Goal: Task Accomplishment & Management: Manage account settings

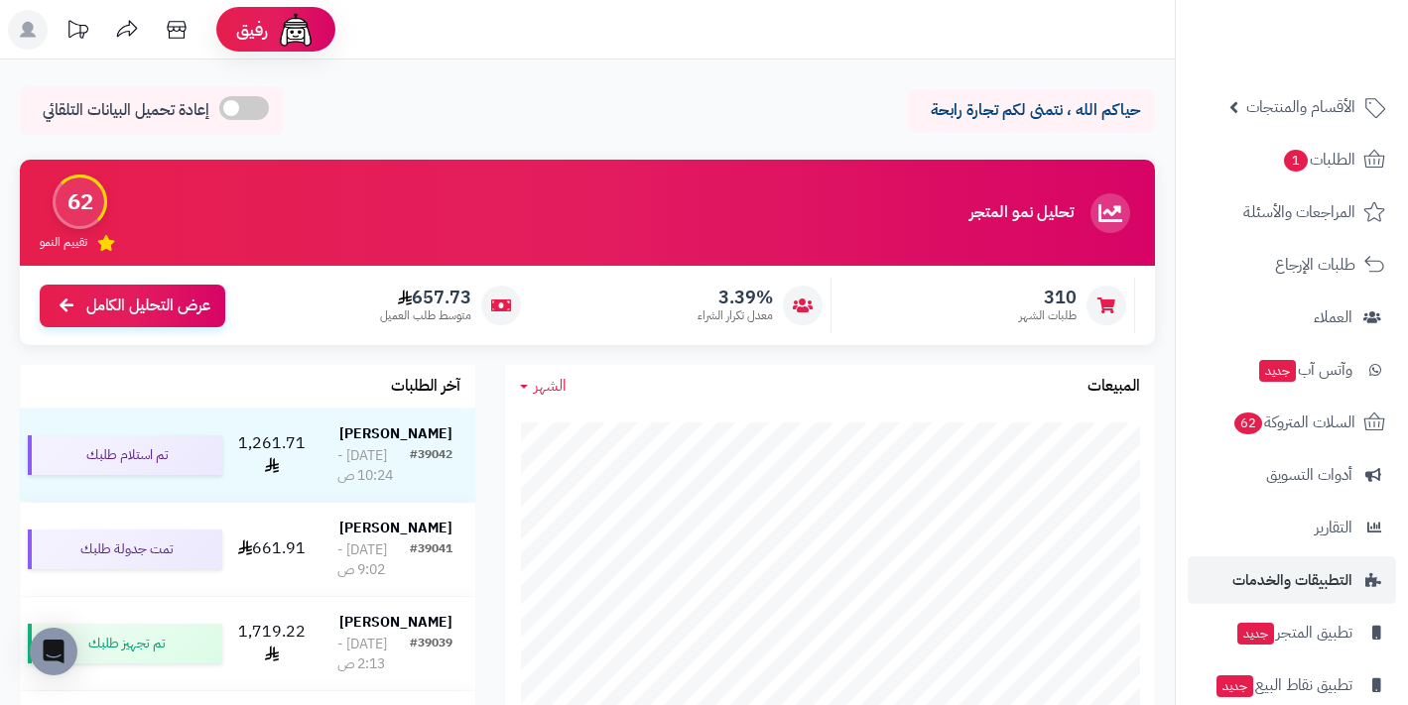
scroll to position [70, 0]
click at [1341, 558] on link "التطبيقات والخدمات" at bounding box center [1292, 579] width 208 height 48
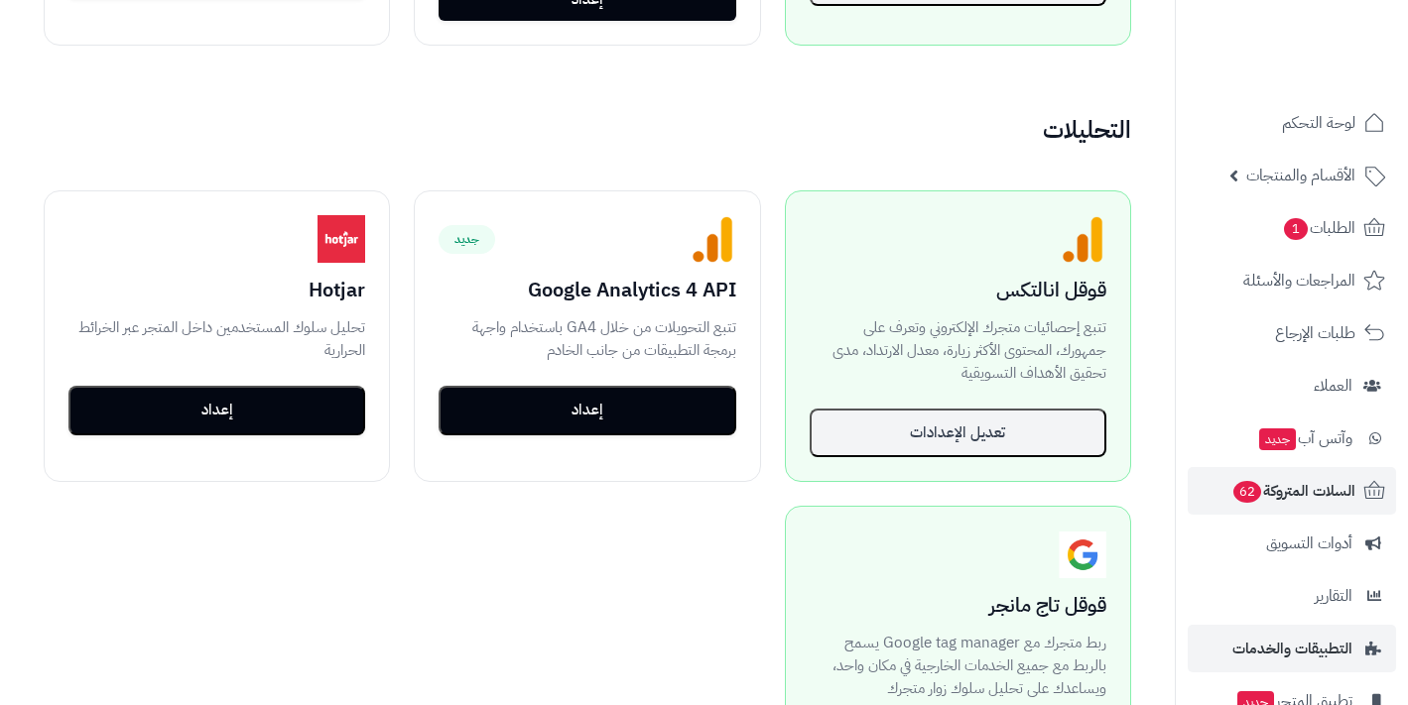
scroll to position [1263, 0]
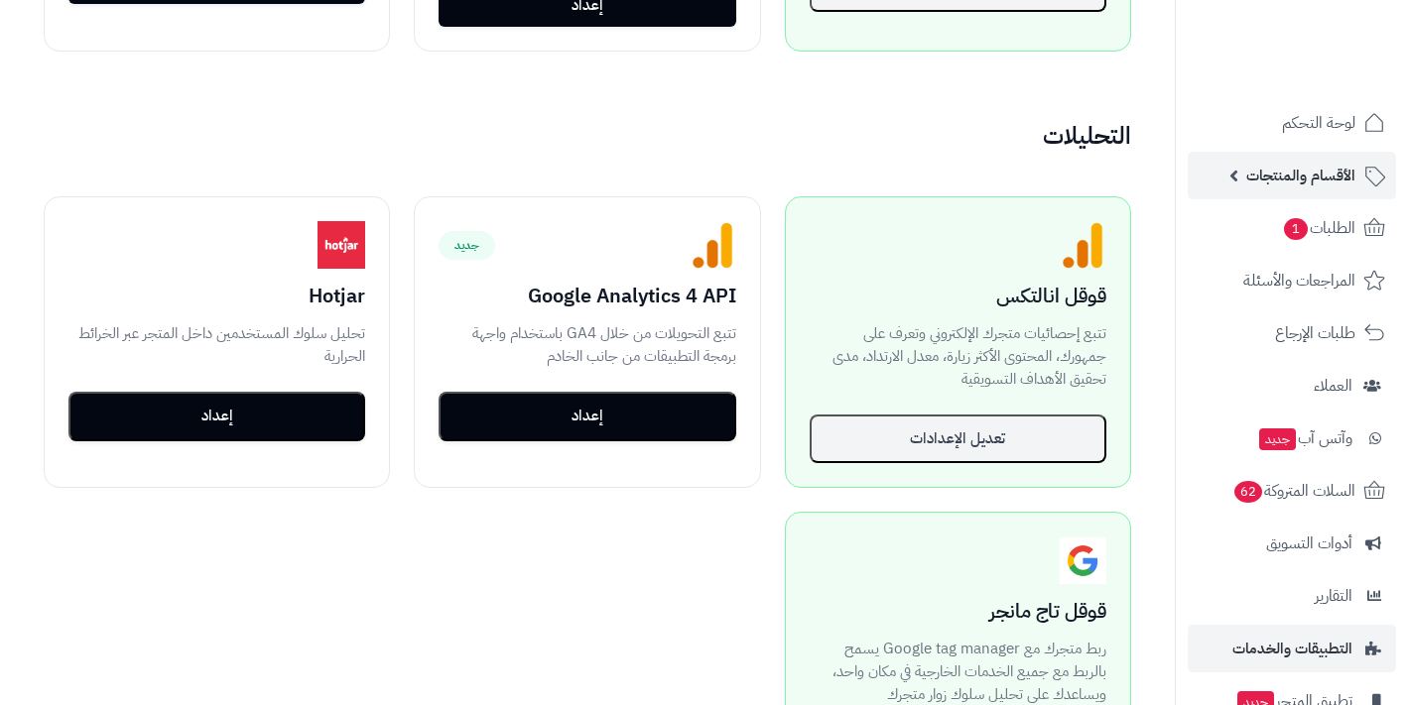
click at [1336, 168] on span "الأقسام والمنتجات" at bounding box center [1300, 176] width 109 height 28
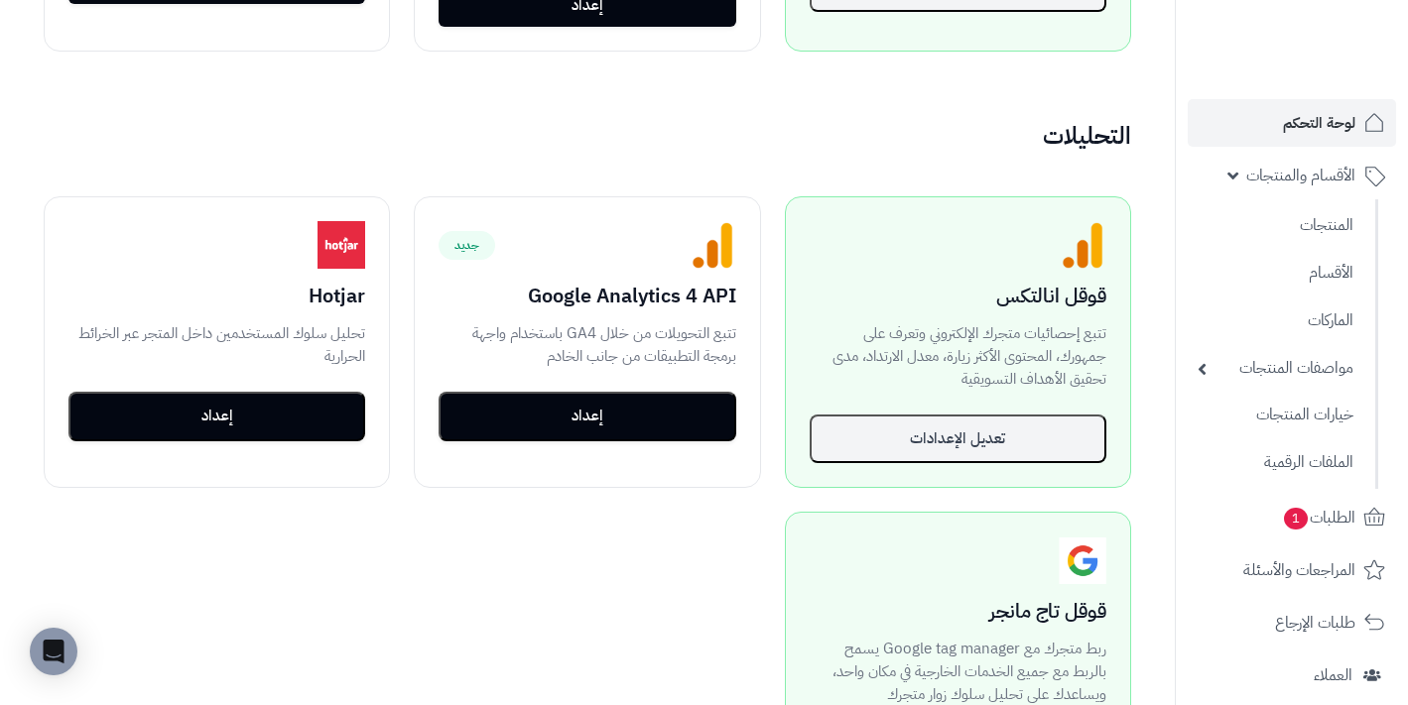
click at [1334, 131] on span "لوحة التحكم" at bounding box center [1319, 123] width 72 height 28
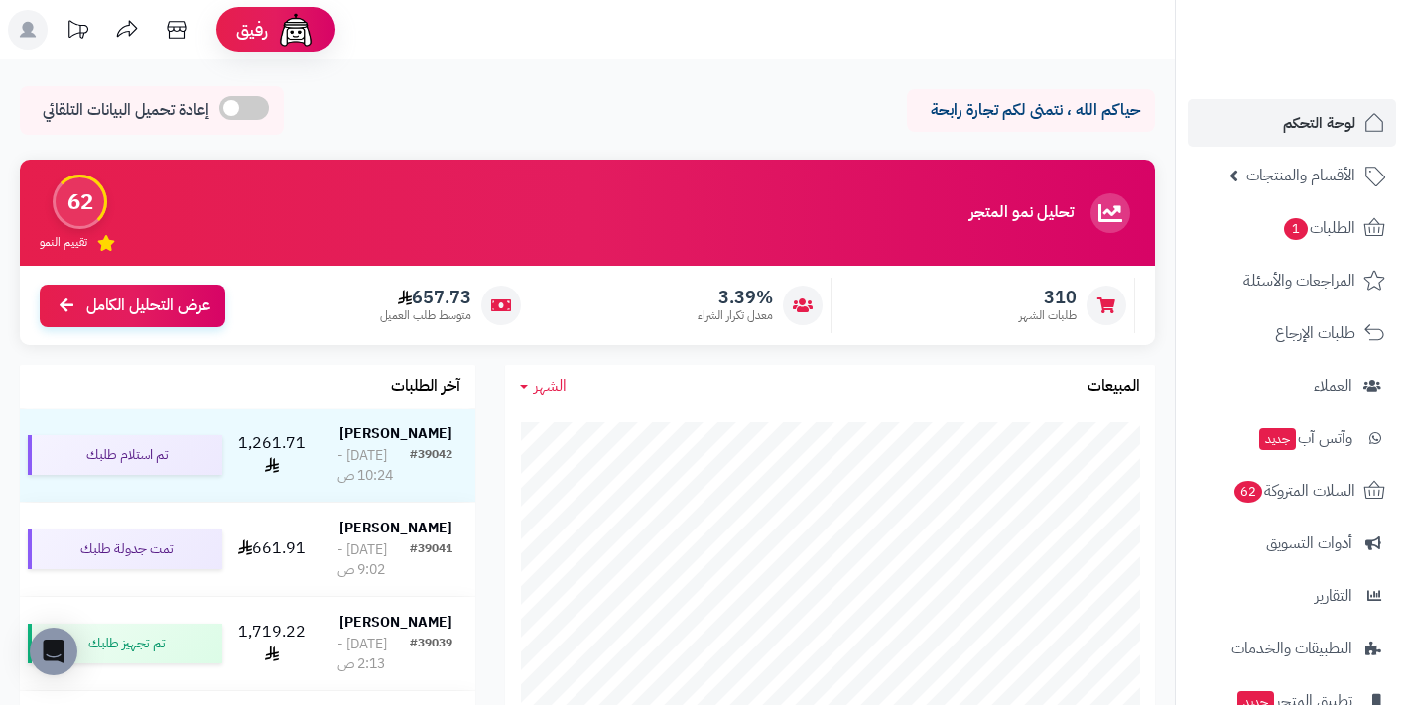
click at [35, 23] on rect at bounding box center [28, 30] width 40 height 40
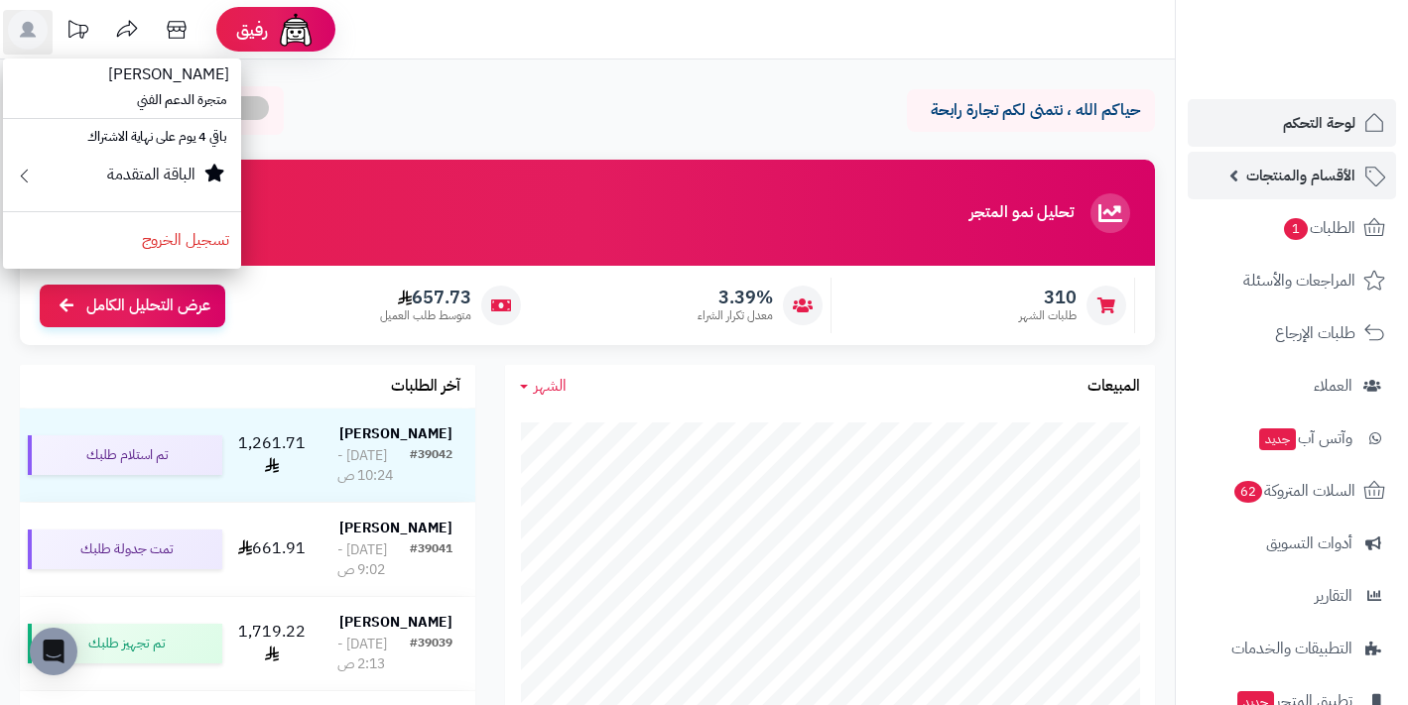
click at [1305, 176] on span "الأقسام والمنتجات" at bounding box center [1300, 176] width 109 height 28
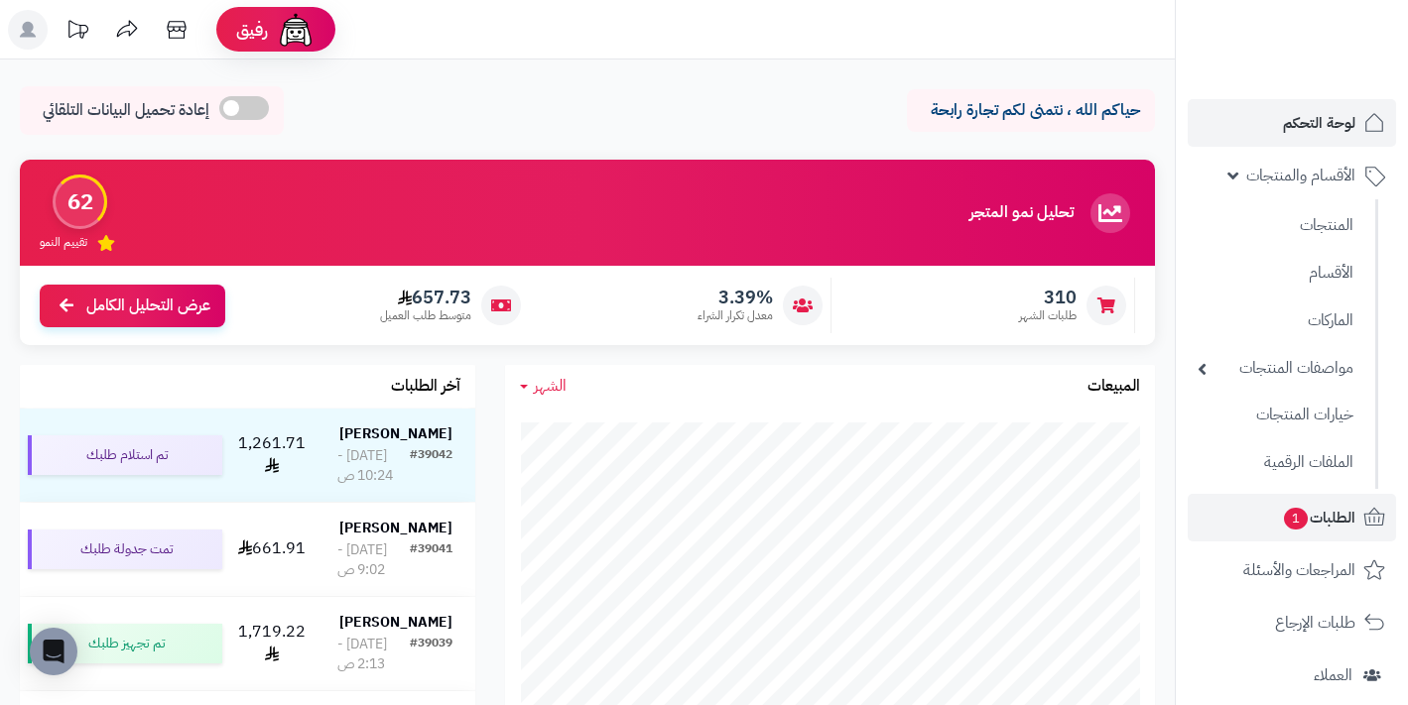
click at [1335, 518] on span "الطلبات 1" at bounding box center [1318, 518] width 73 height 28
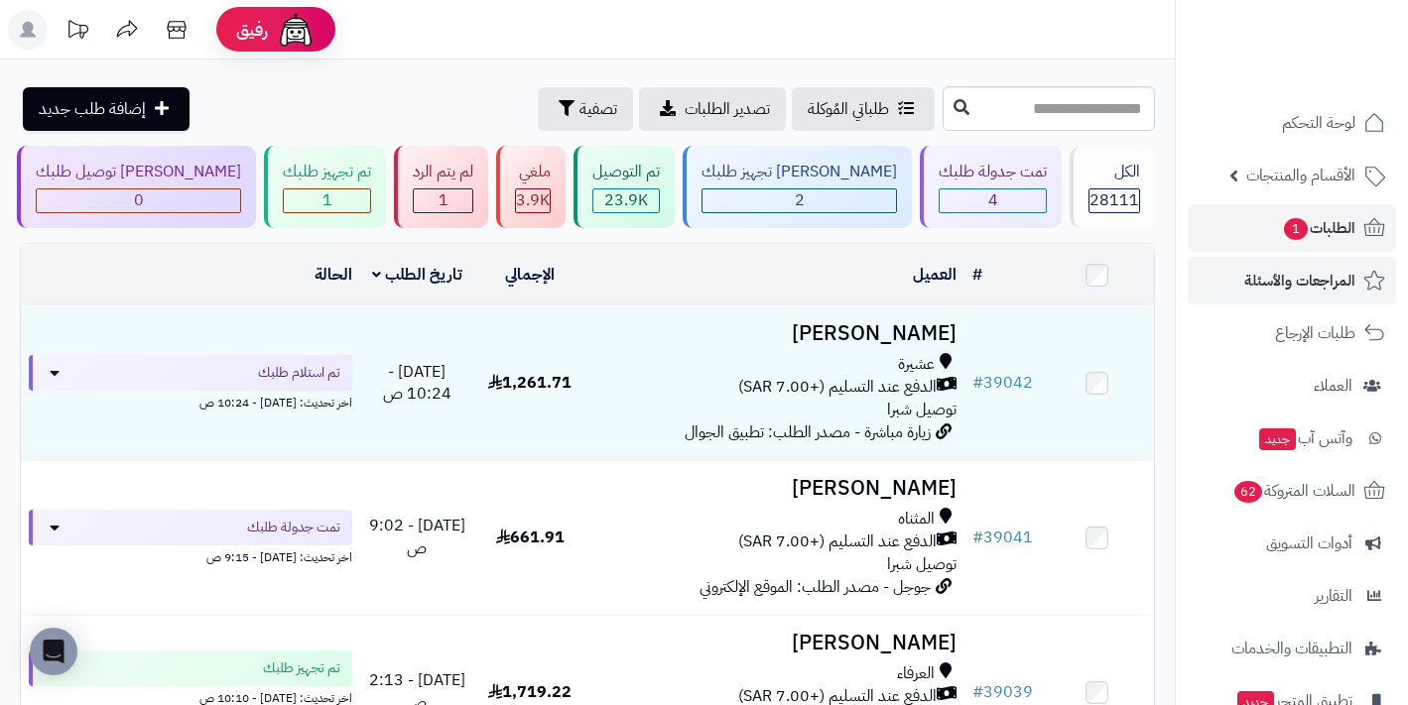
click at [1324, 276] on span "المراجعات والأسئلة" at bounding box center [1299, 281] width 111 height 28
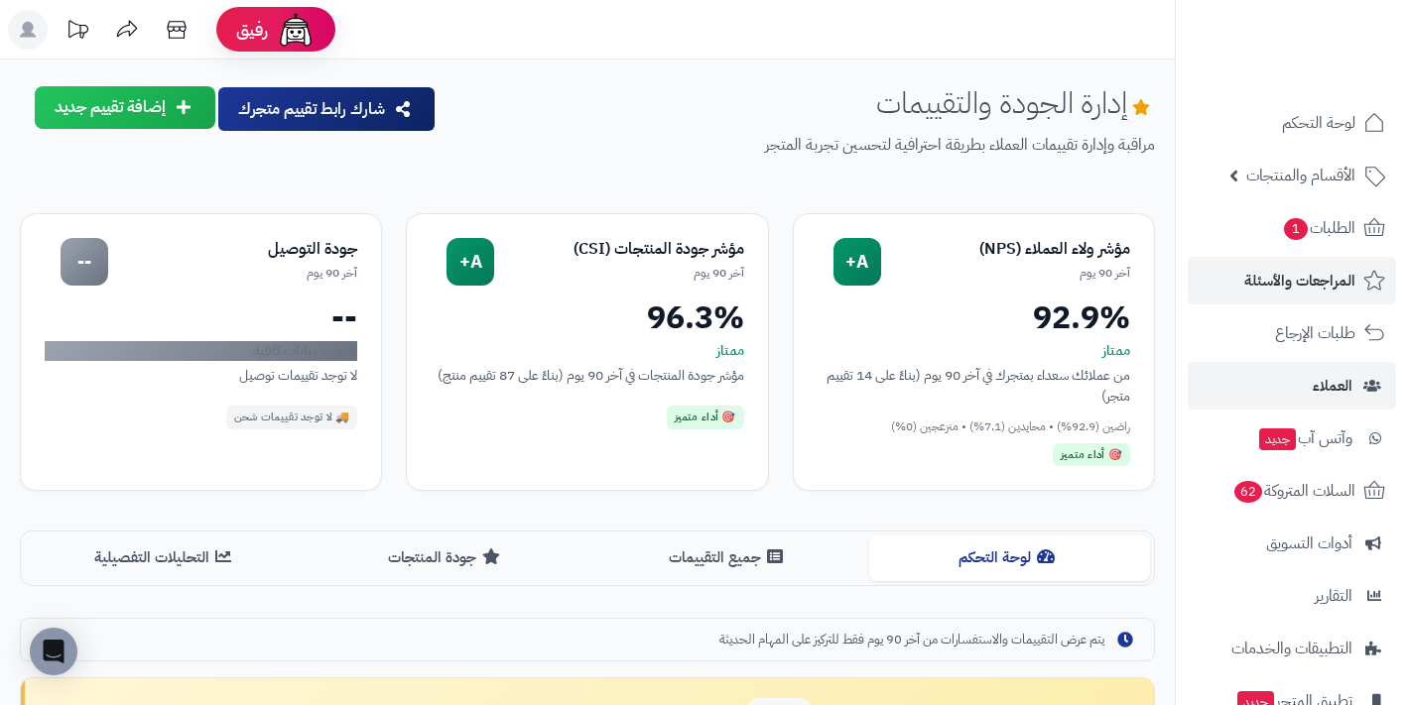
click at [1357, 389] on link "العملاء" at bounding box center [1292, 386] width 208 height 48
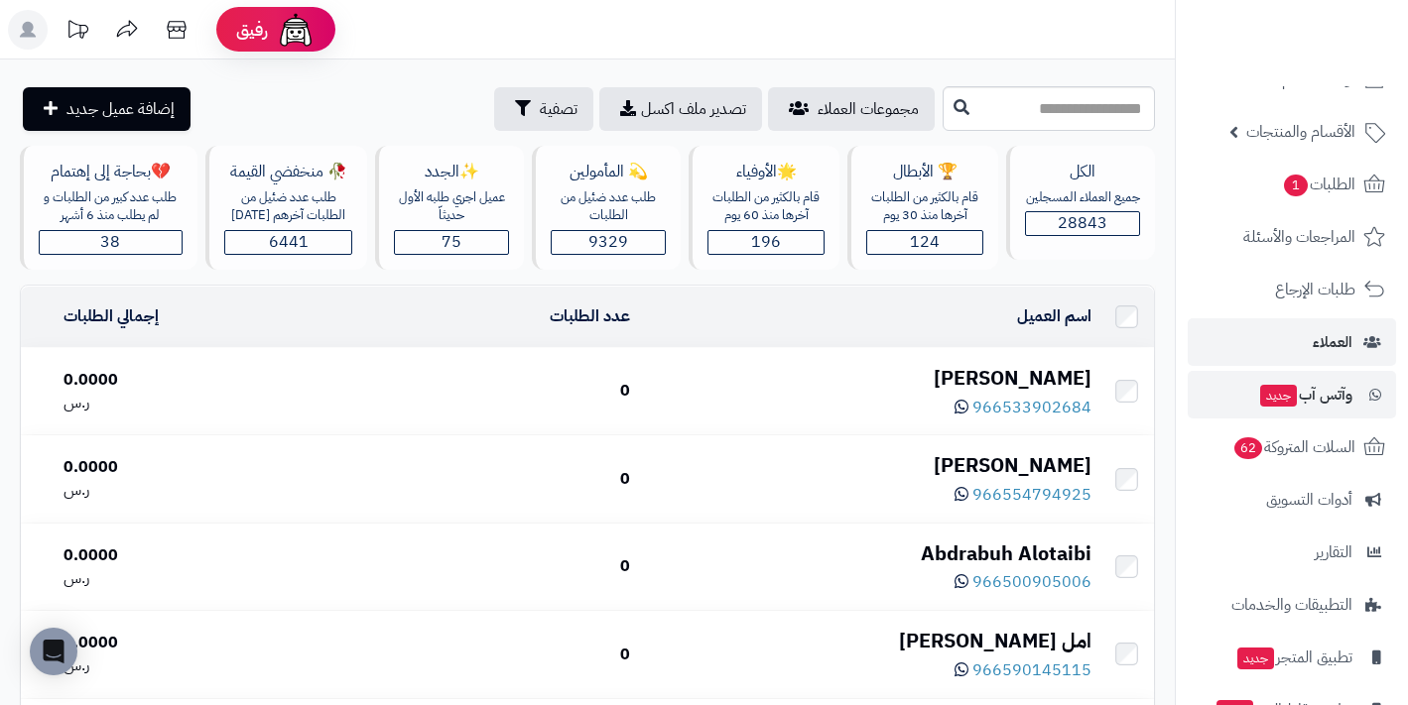
scroll to position [53, 0]
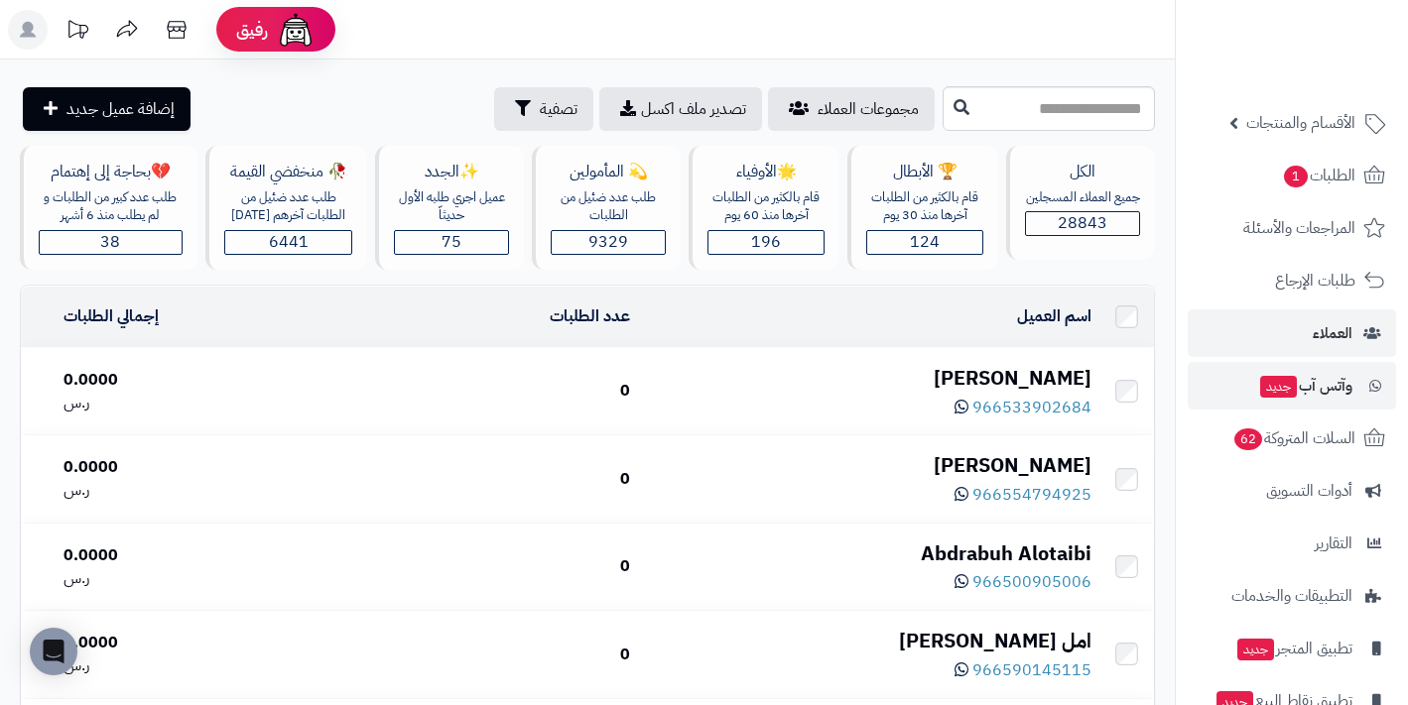
click at [1336, 375] on span "وآتس آب جديد" at bounding box center [1305, 386] width 94 height 28
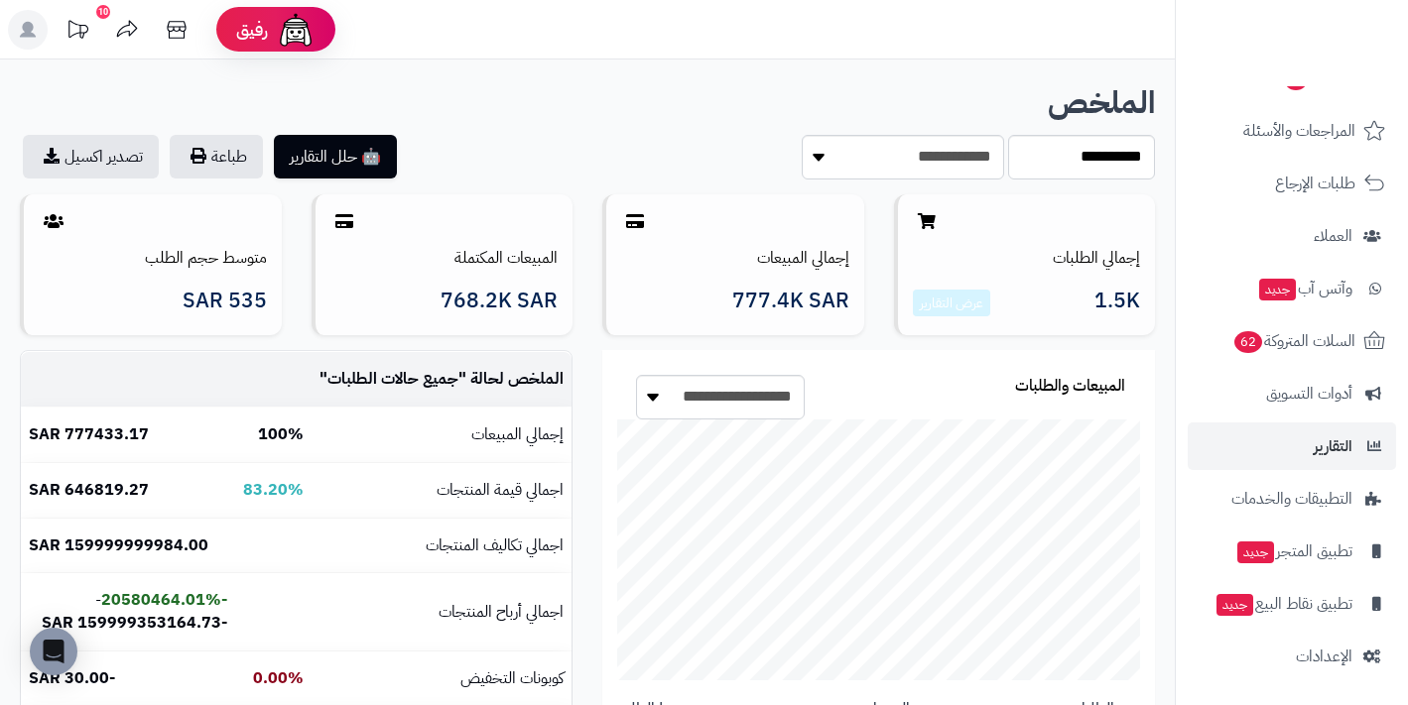
scroll to position [150, 0]
click at [1319, 503] on span "التطبيقات والخدمات" at bounding box center [1292, 499] width 120 height 28
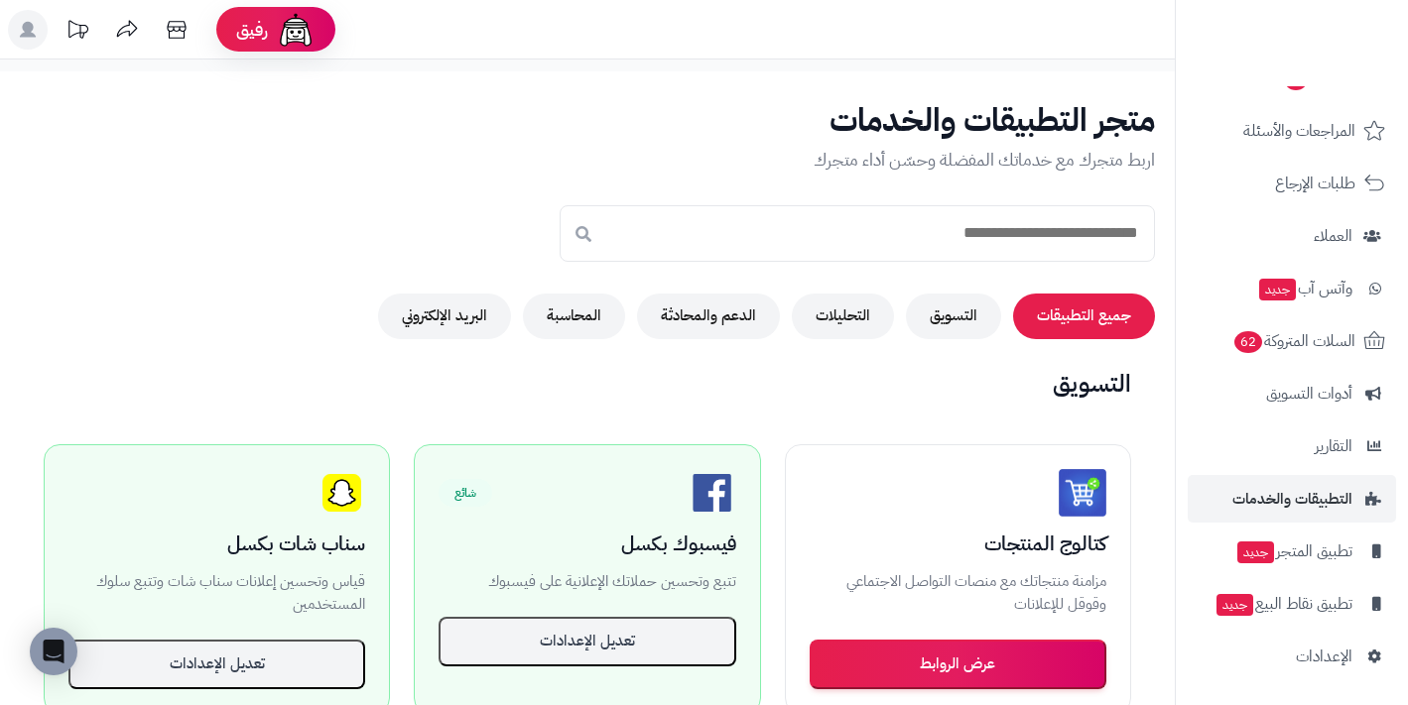
scroll to position [150, 0]
click at [1363, 644] on link "الإعدادات" at bounding box center [1292, 657] width 208 height 48
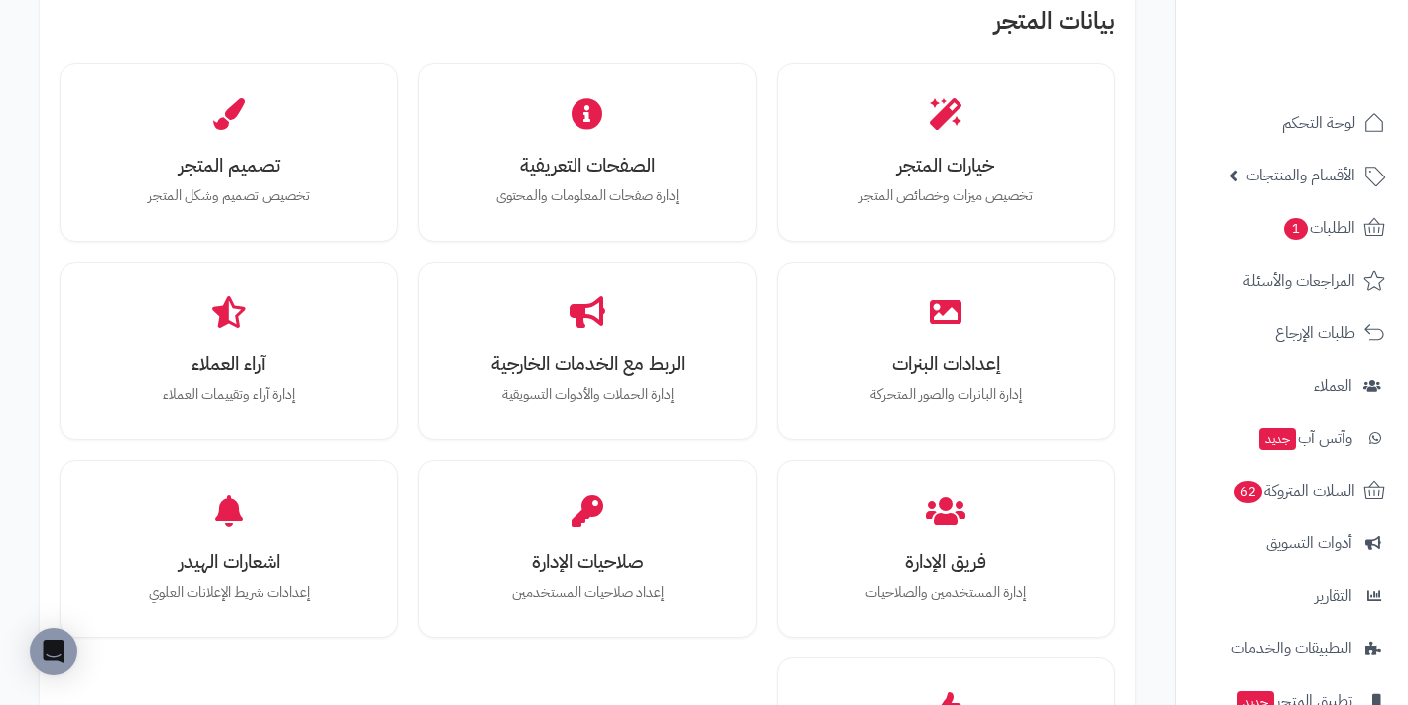
scroll to position [631, 0]
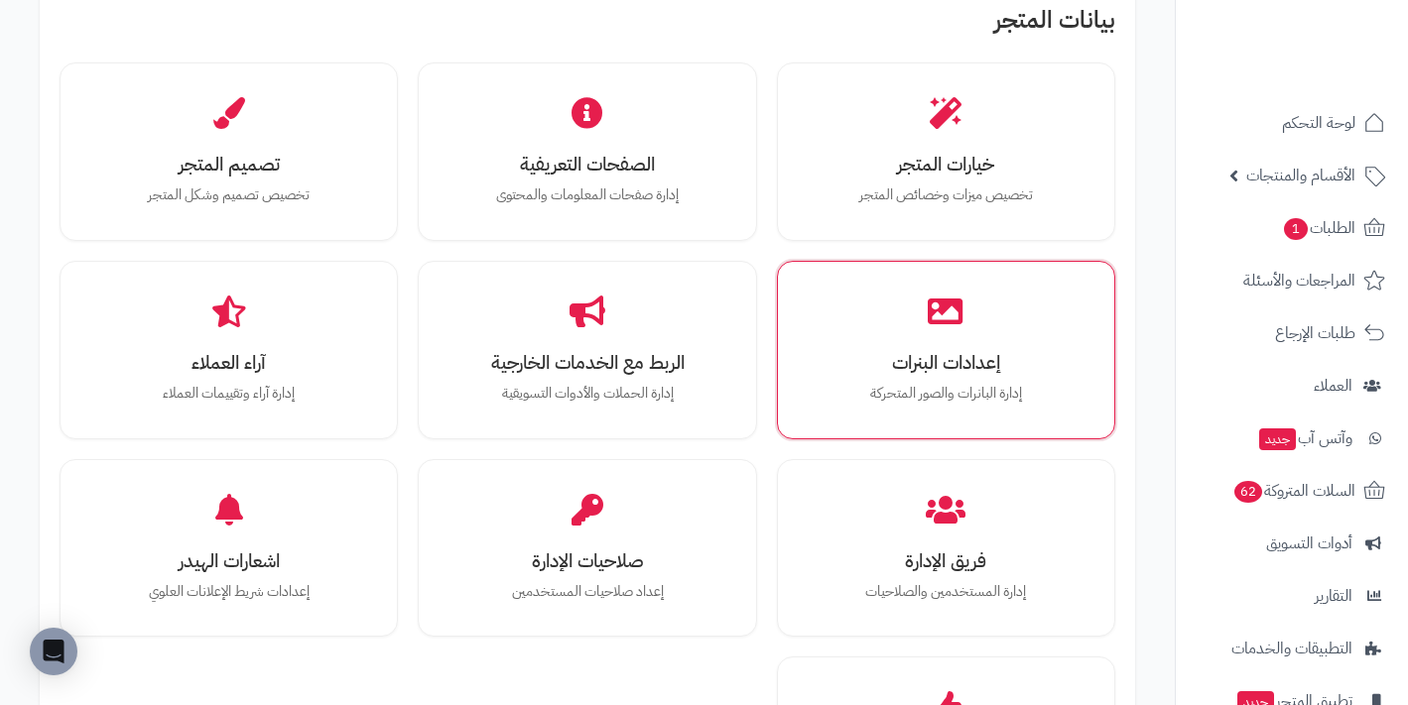
click at [982, 388] on p "إدارة البانرات والصور المتحركة" at bounding box center [946, 394] width 269 height 22
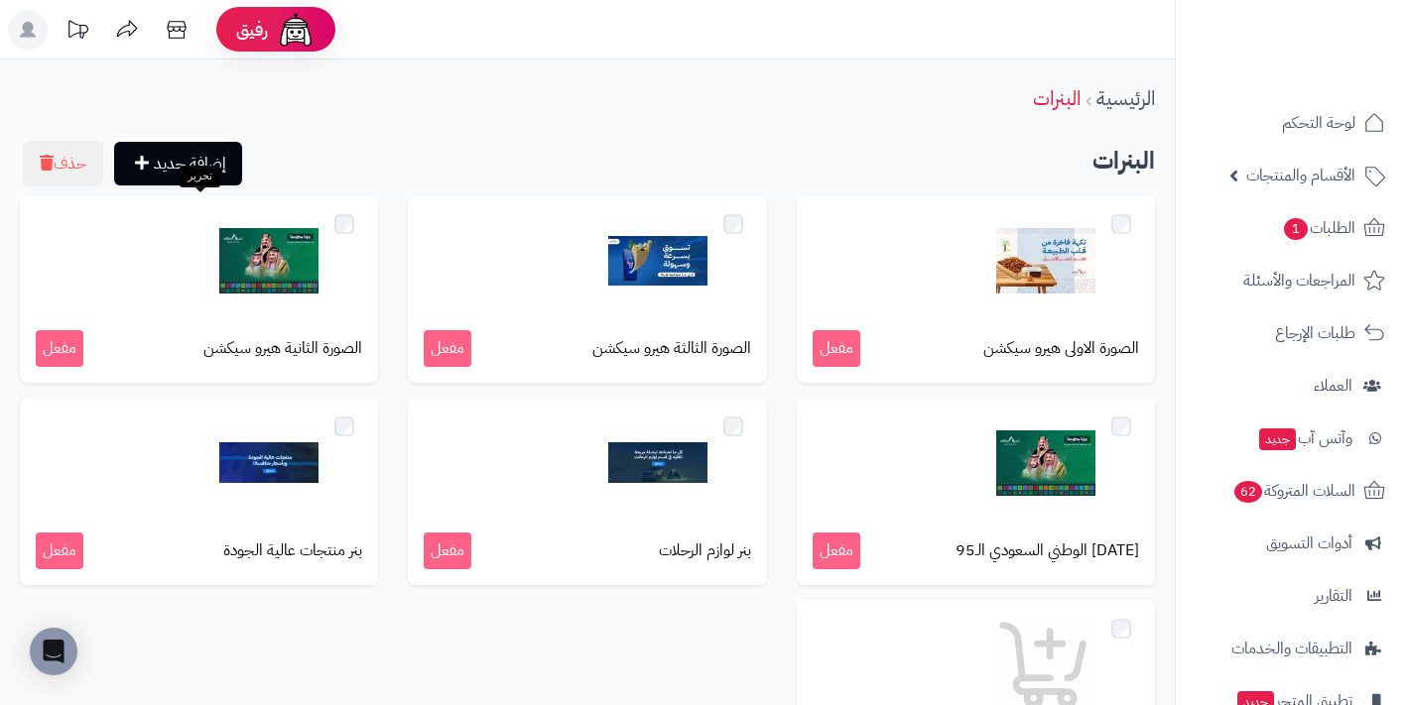
click at [66, 349] on span "مفعل" at bounding box center [60, 348] width 48 height 37
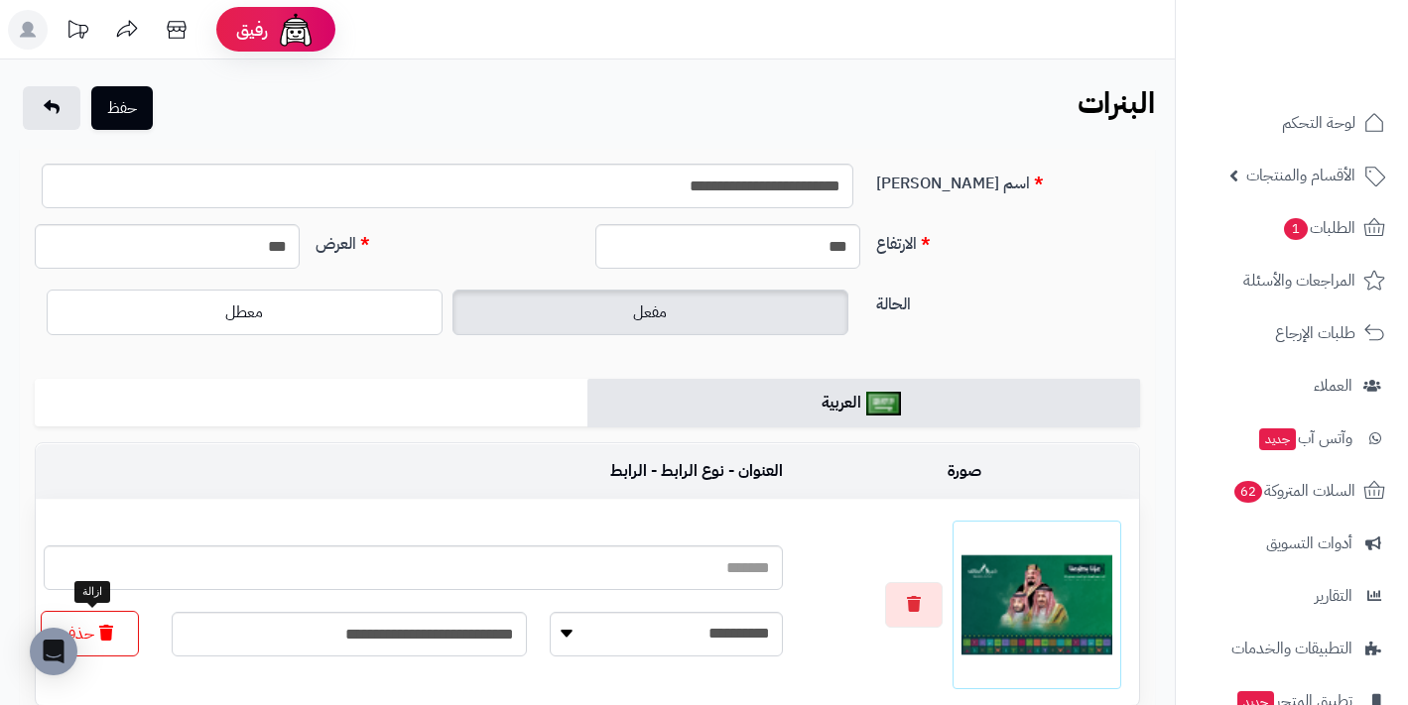
click at [131, 635] on button "حذف" at bounding box center [90, 634] width 98 height 46
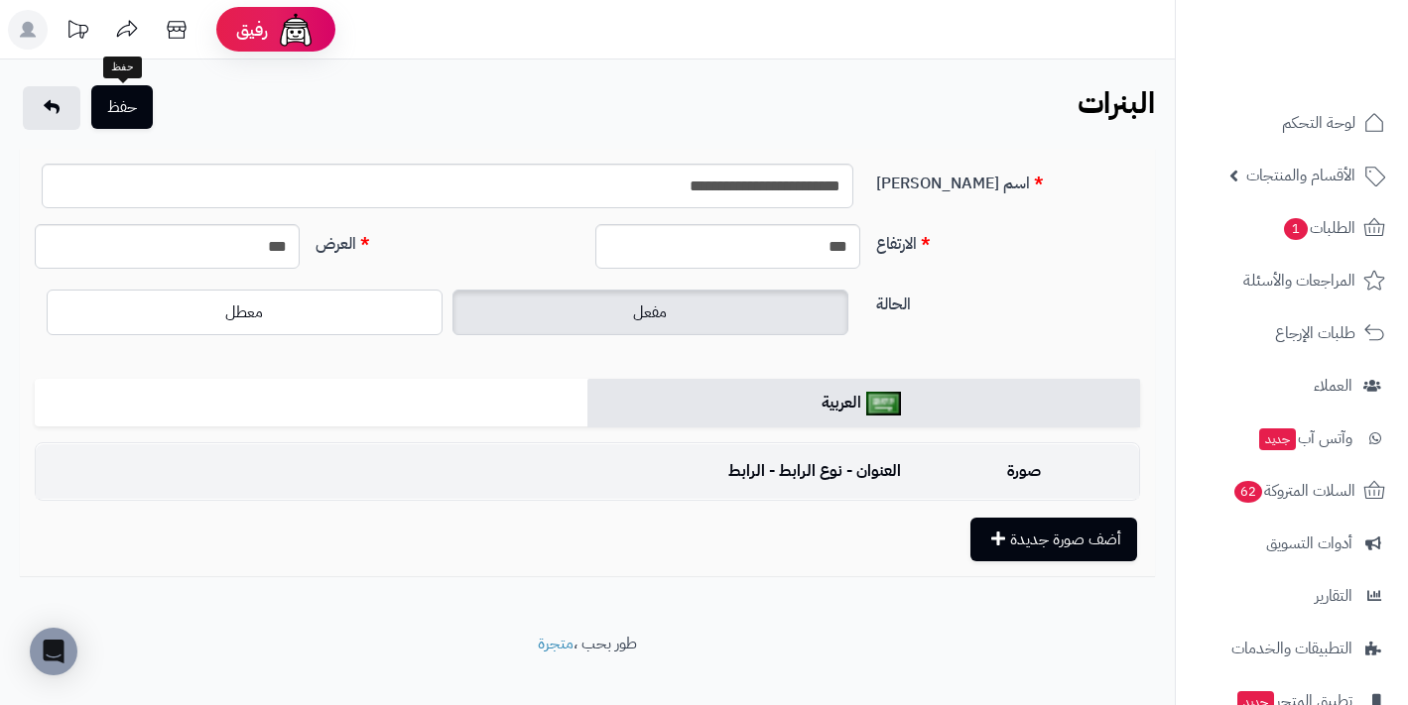
click at [128, 107] on button "حفظ" at bounding box center [122, 107] width 62 height 44
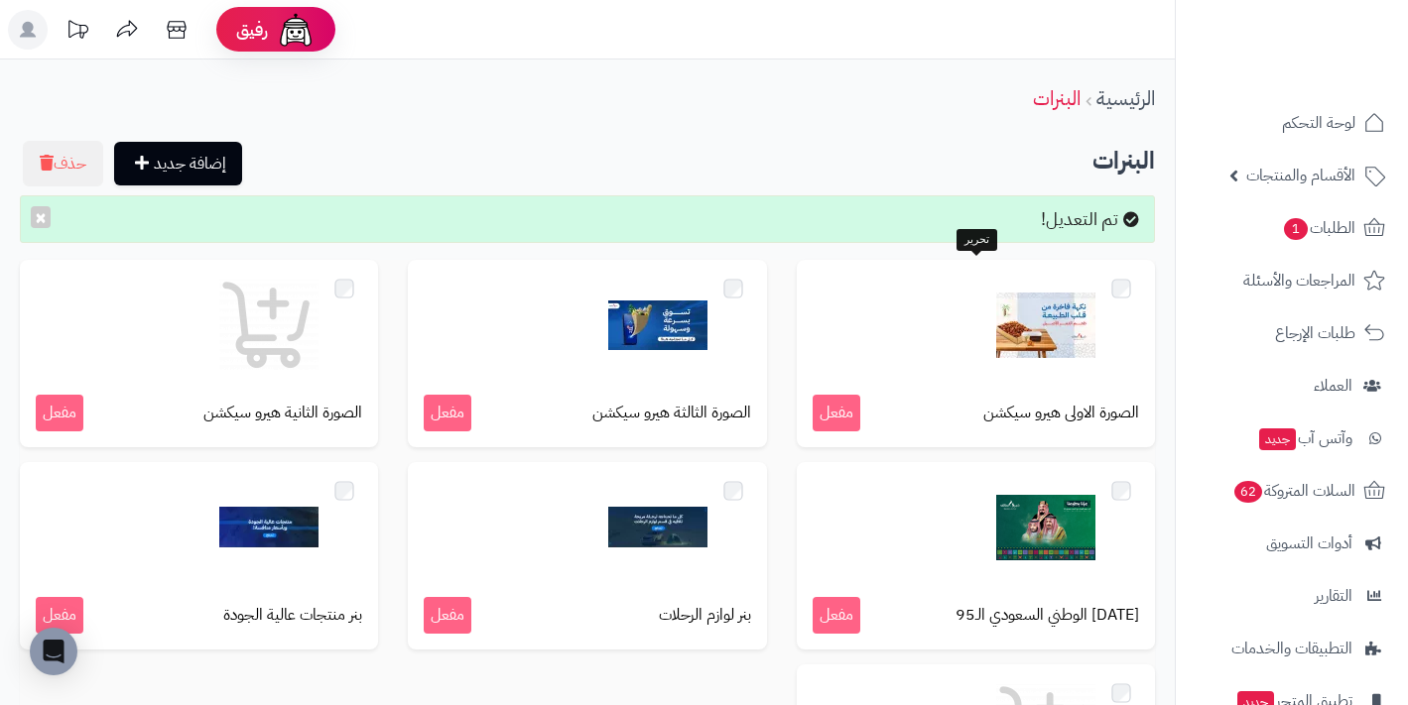
click at [1050, 332] on img at bounding box center [1045, 325] width 99 height 99
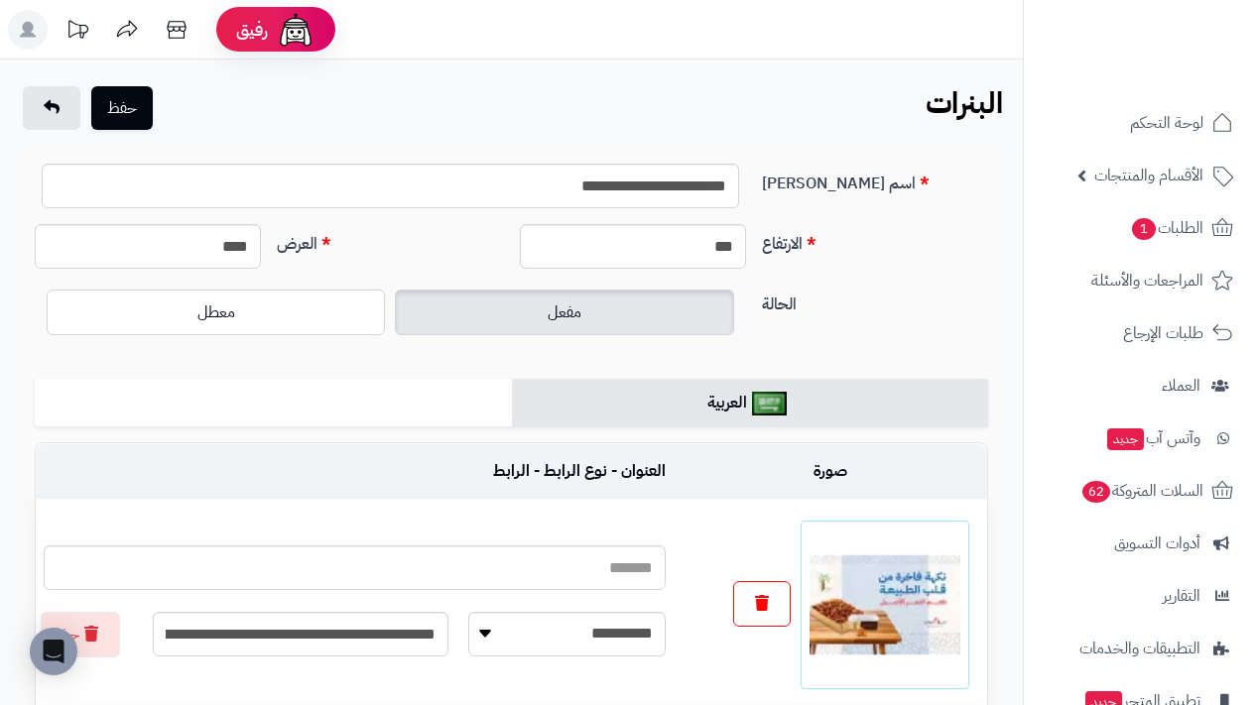
click at [761, 602] on icon "button" at bounding box center [762, 603] width 14 height 16
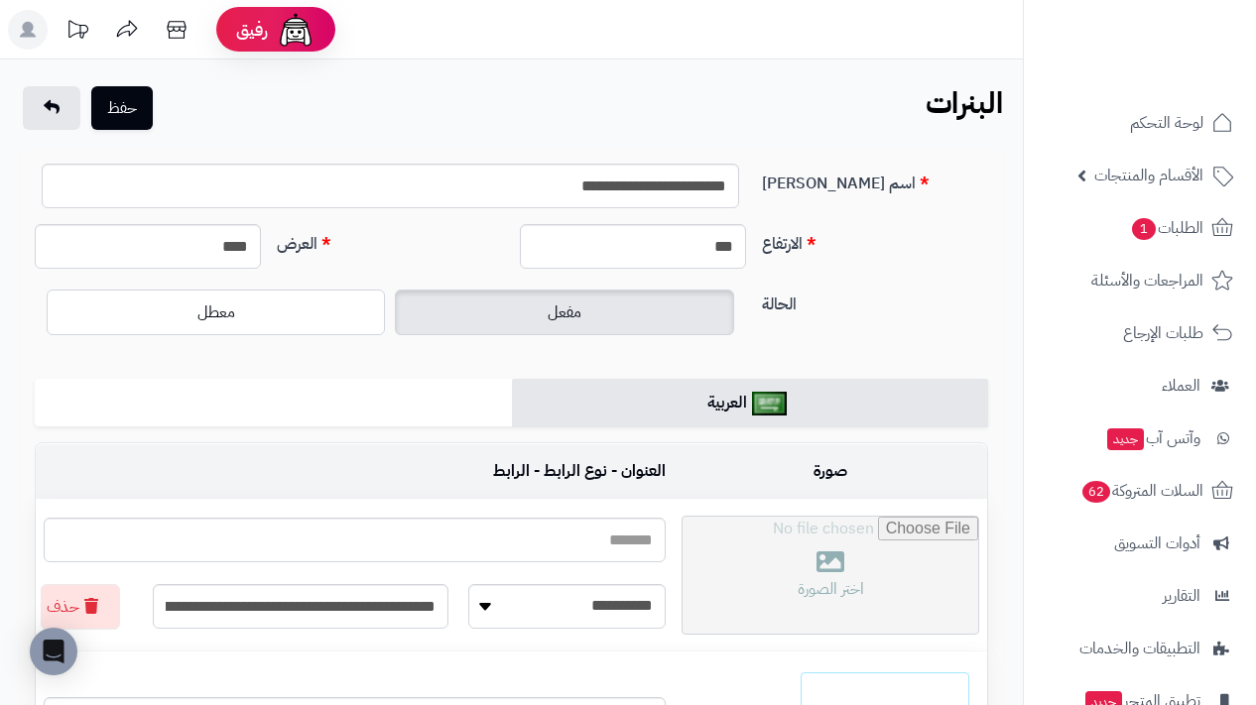
click at [838, 603] on input "file" at bounding box center [831, 575] width 296 height 117
type input "**********"
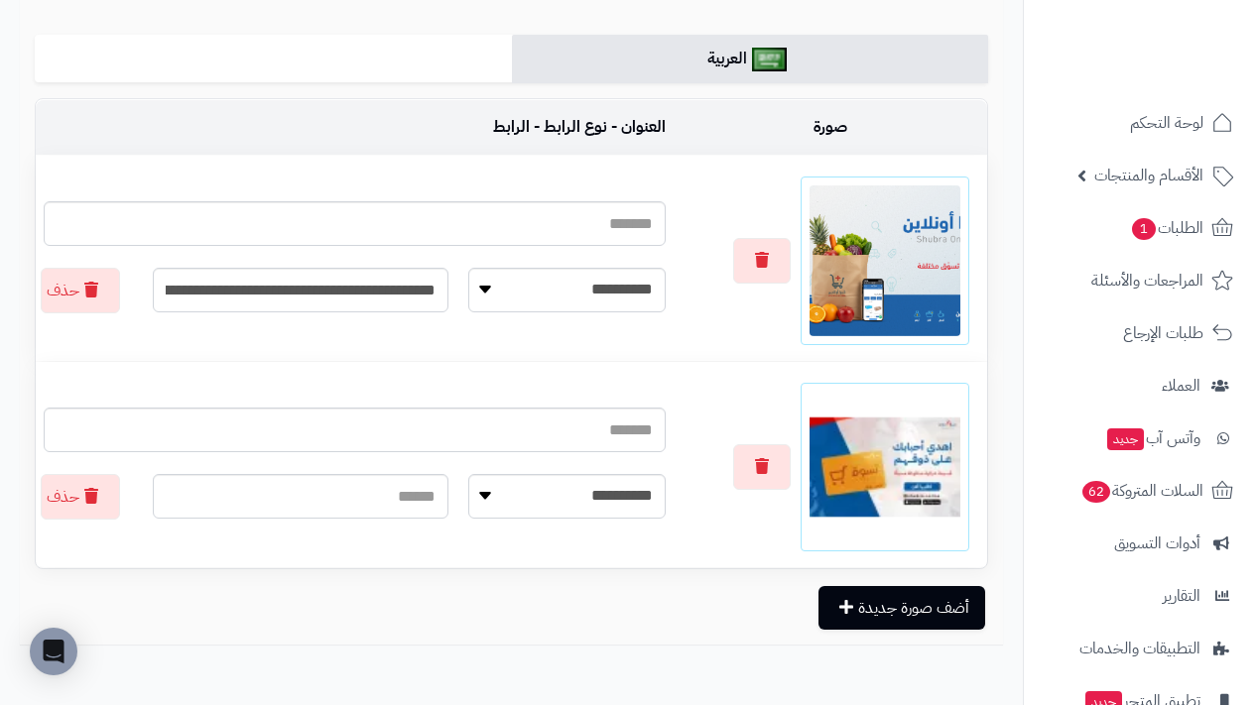
scroll to position [361, 0]
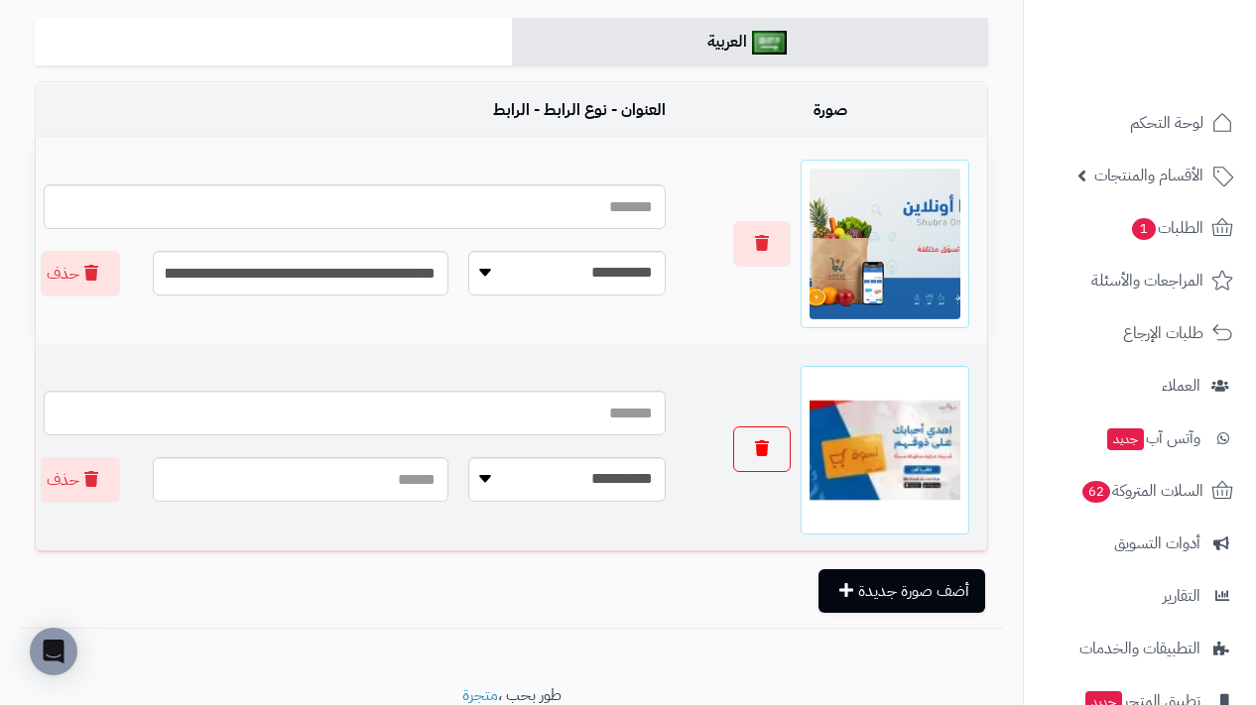
click at [781, 453] on button "button" at bounding box center [762, 450] width 58 height 46
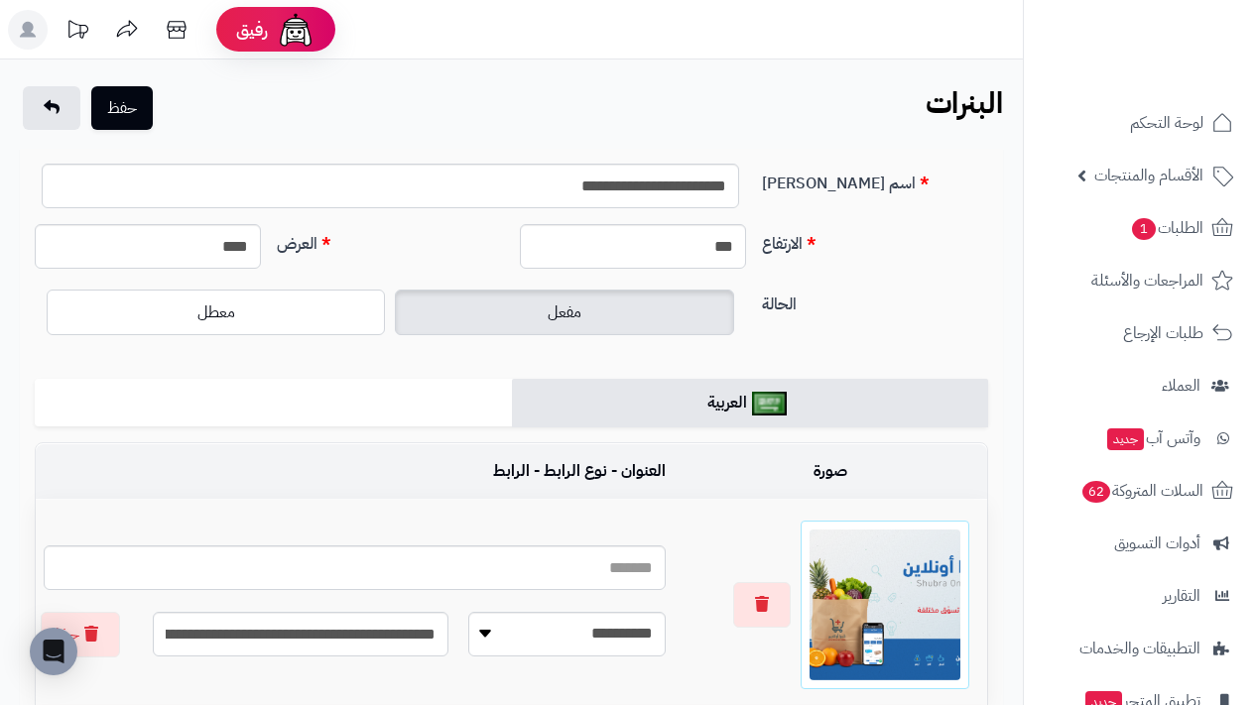
scroll to position [0, 0]
click at [111, 118] on button "حفظ" at bounding box center [122, 107] width 62 height 44
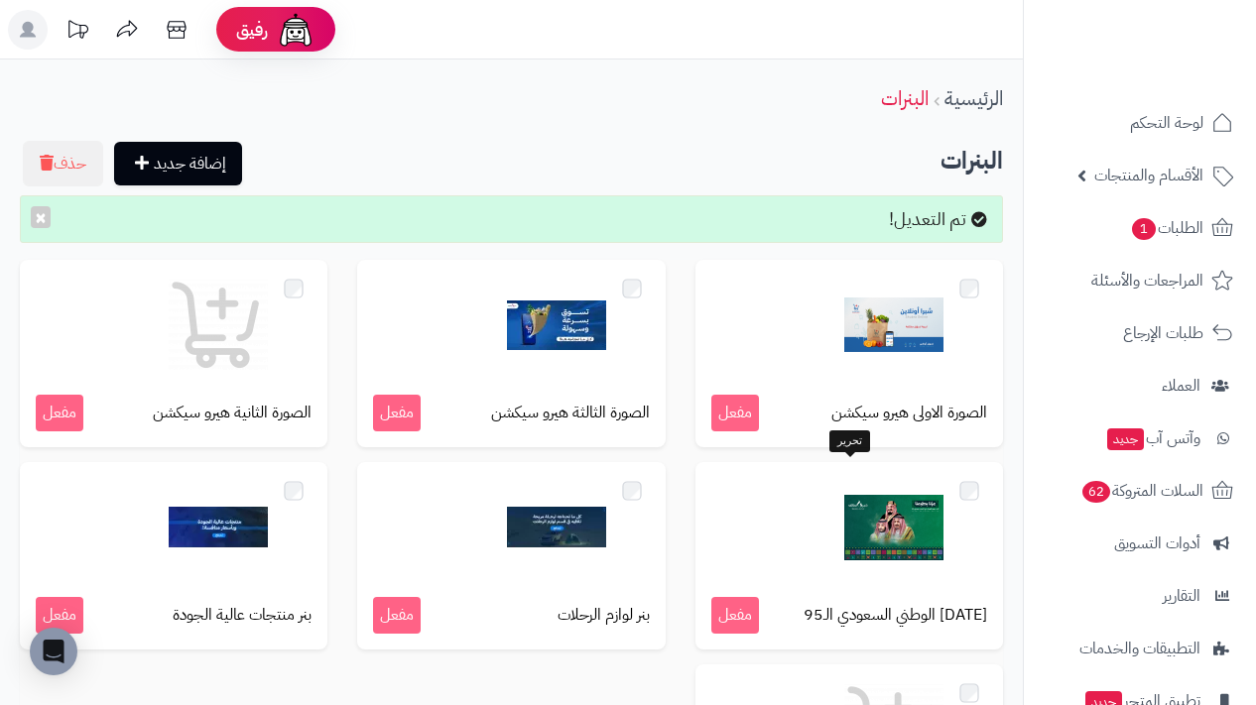
click at [958, 520] on div at bounding box center [849, 527] width 276 height 99
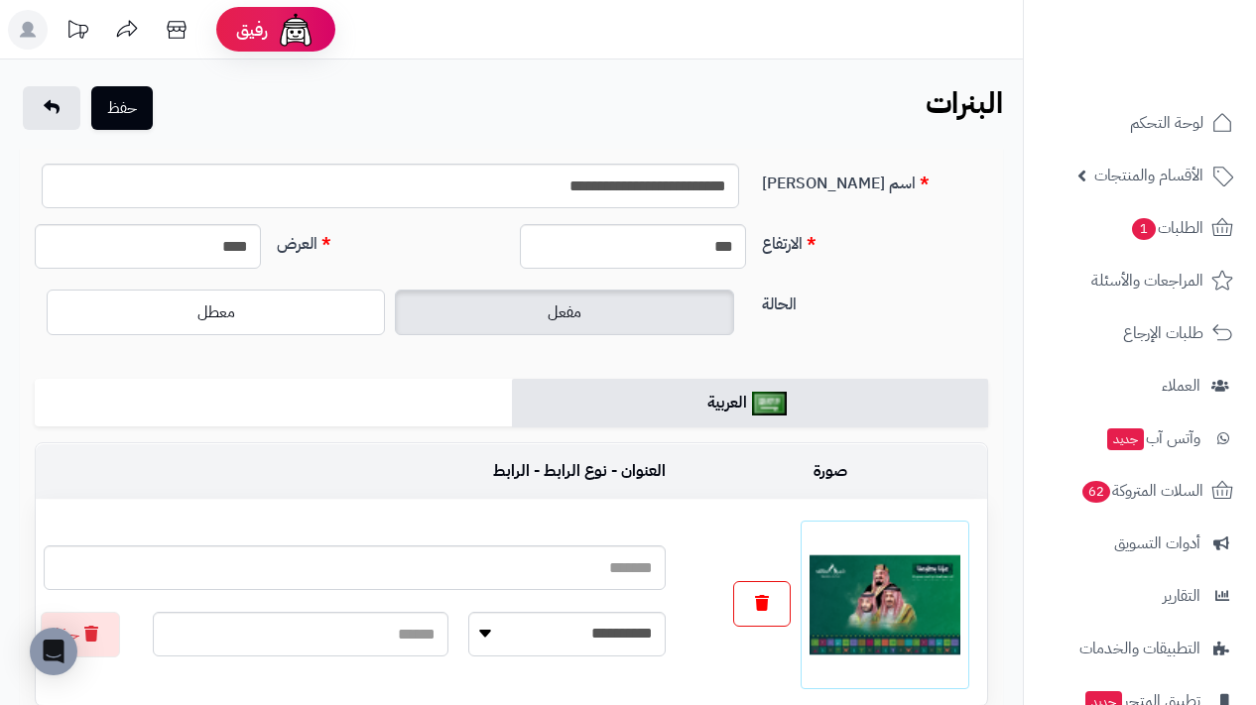
click at [758, 590] on button "button" at bounding box center [762, 604] width 58 height 46
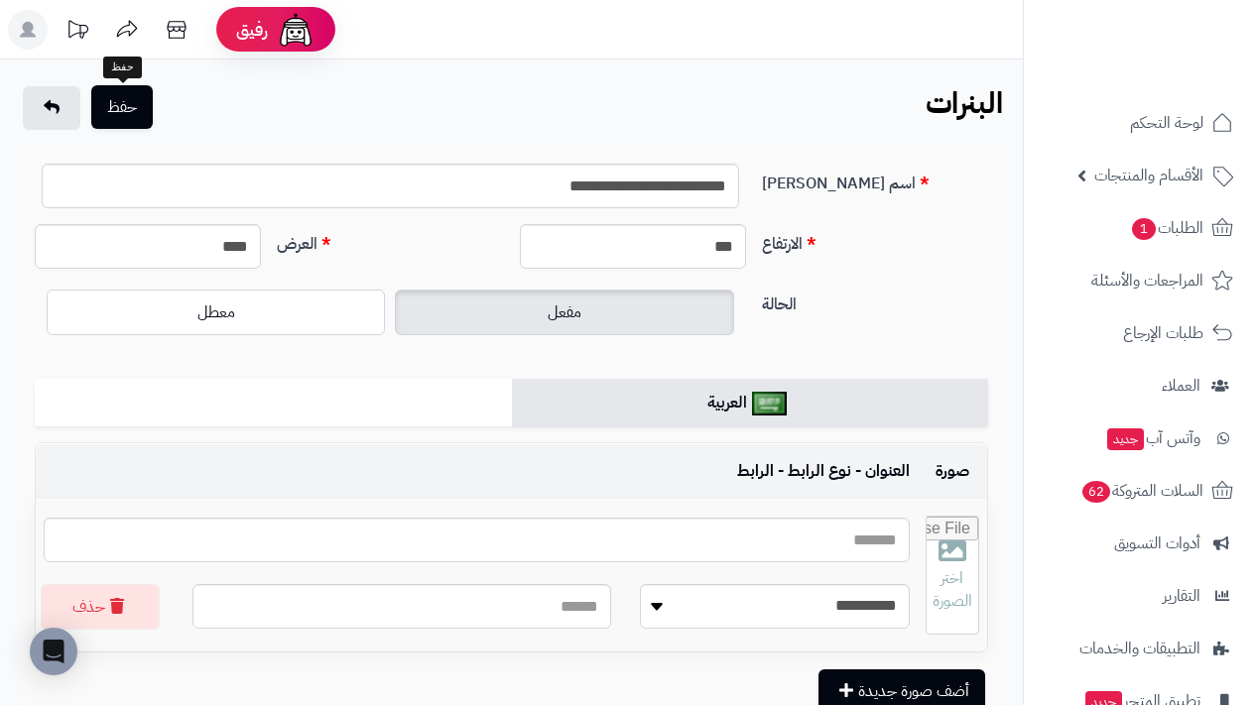
click at [137, 107] on button "حفظ" at bounding box center [122, 107] width 62 height 44
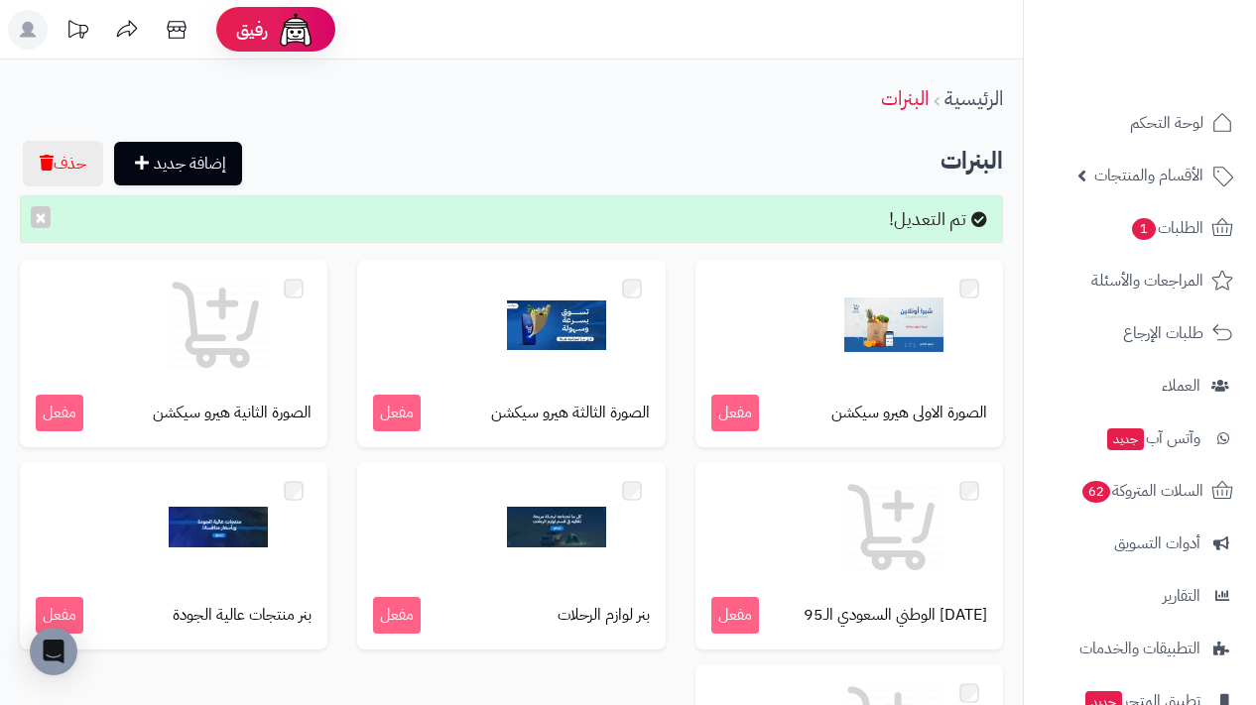
click at [47, 198] on div "تم التعديل! ×" at bounding box center [511, 219] width 983 height 48
click at [26, 216] on div "تم التعديل! ×" at bounding box center [511, 219] width 983 height 48
click at [35, 216] on button "×" at bounding box center [41, 216] width 20 height 22
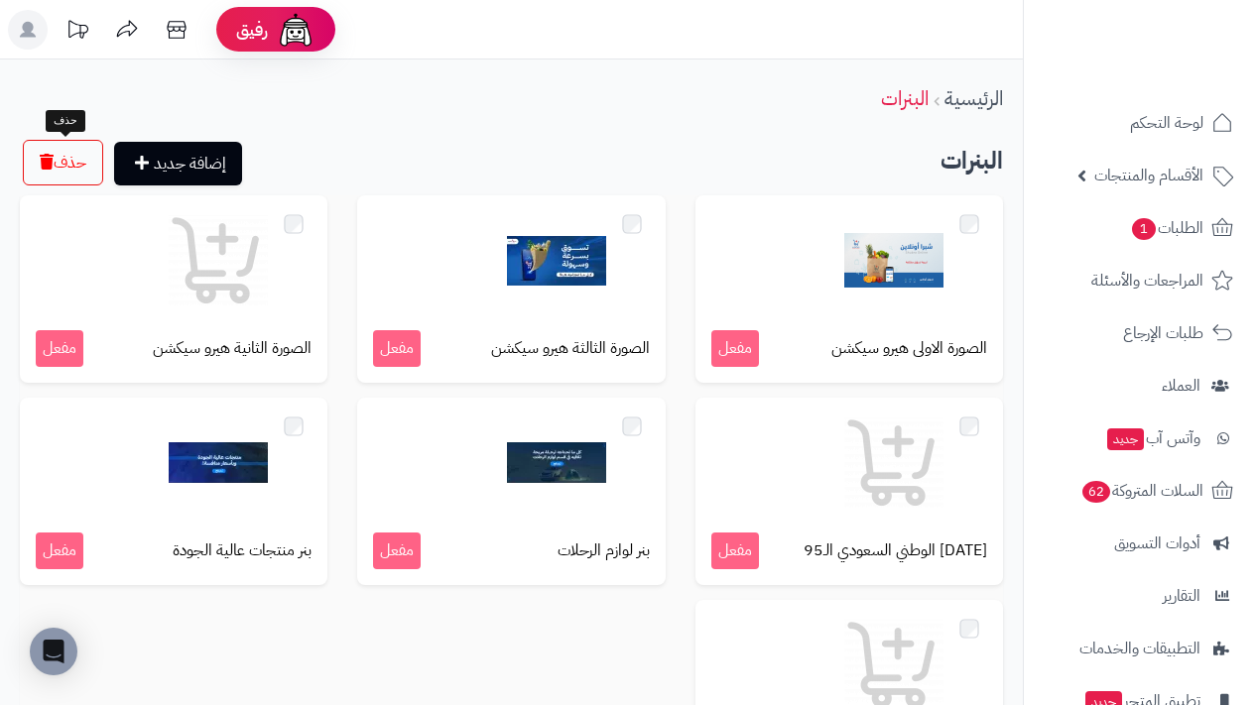
click at [75, 163] on button "حذف" at bounding box center [63, 163] width 80 height 46
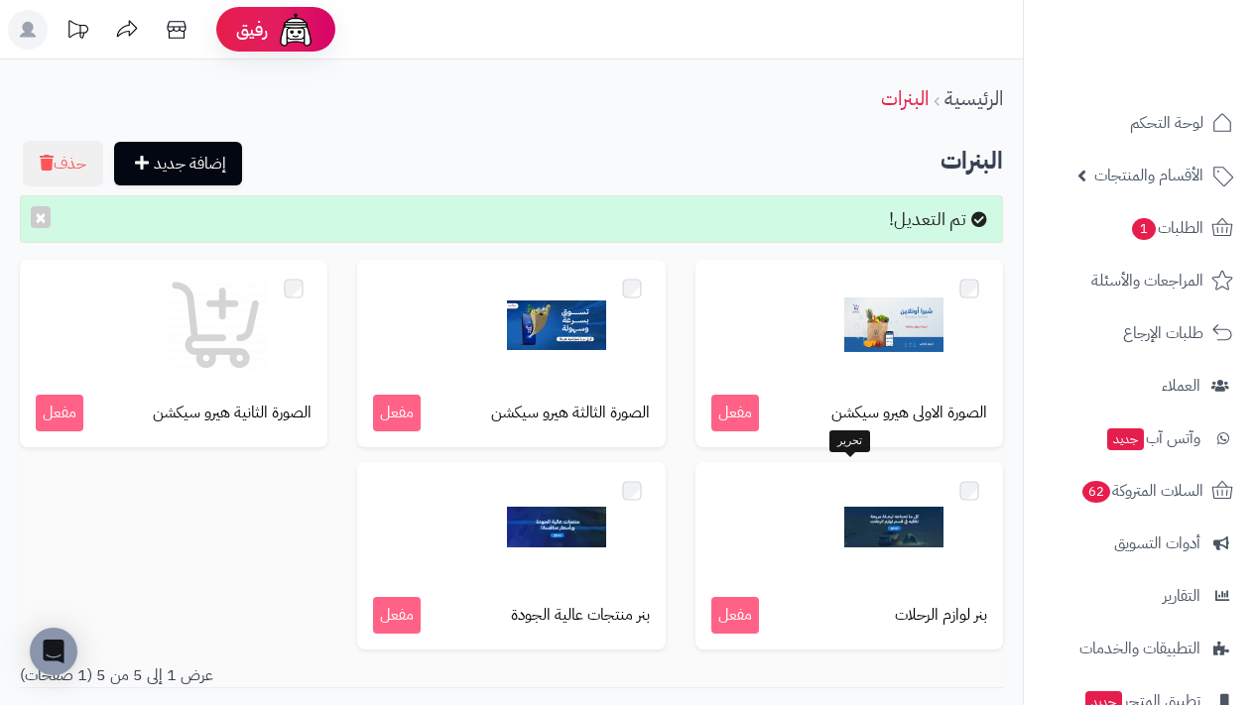
click at [875, 529] on img at bounding box center [893, 527] width 99 height 99
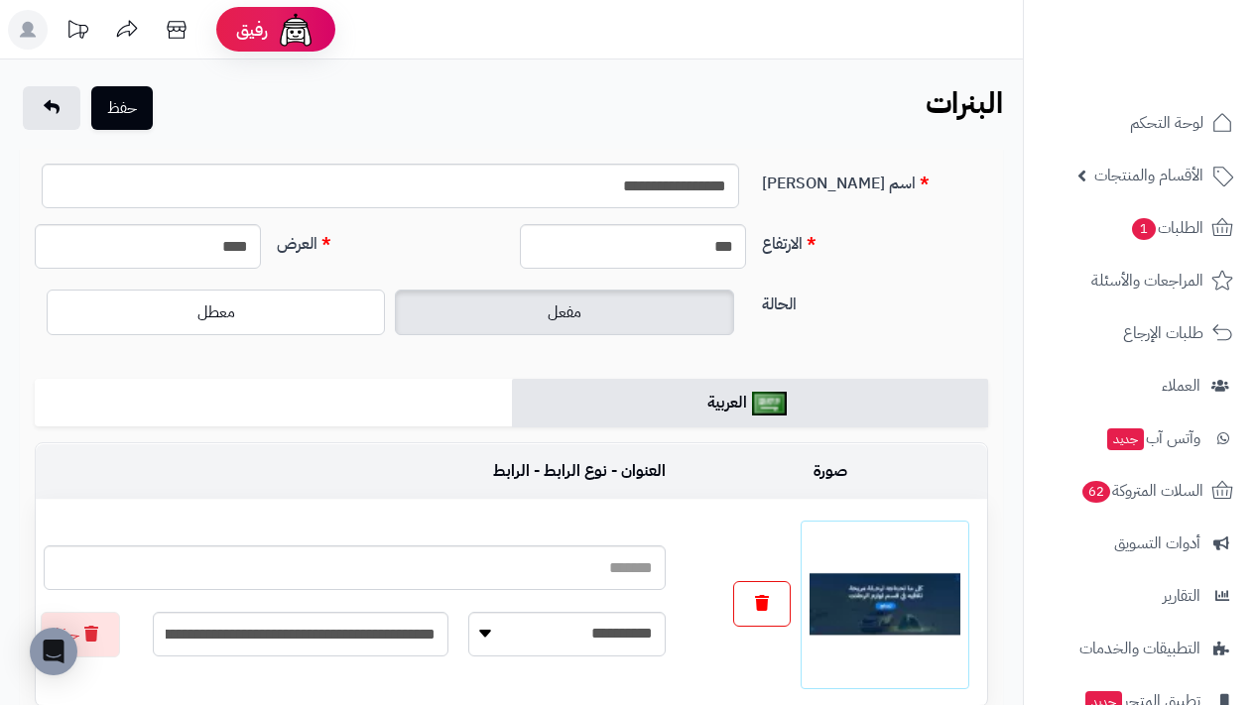
click at [777, 595] on button "button" at bounding box center [762, 604] width 58 height 46
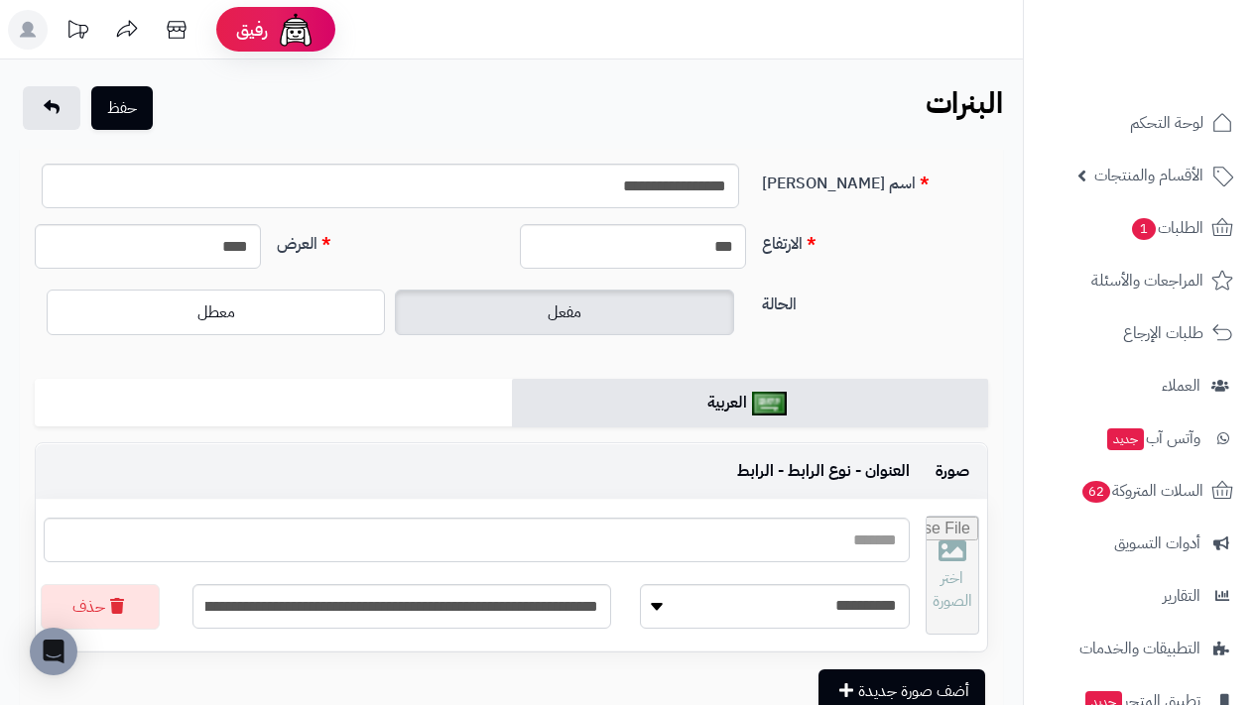
click at [954, 561] on input "file" at bounding box center [953, 575] width 53 height 117
type input "**********"
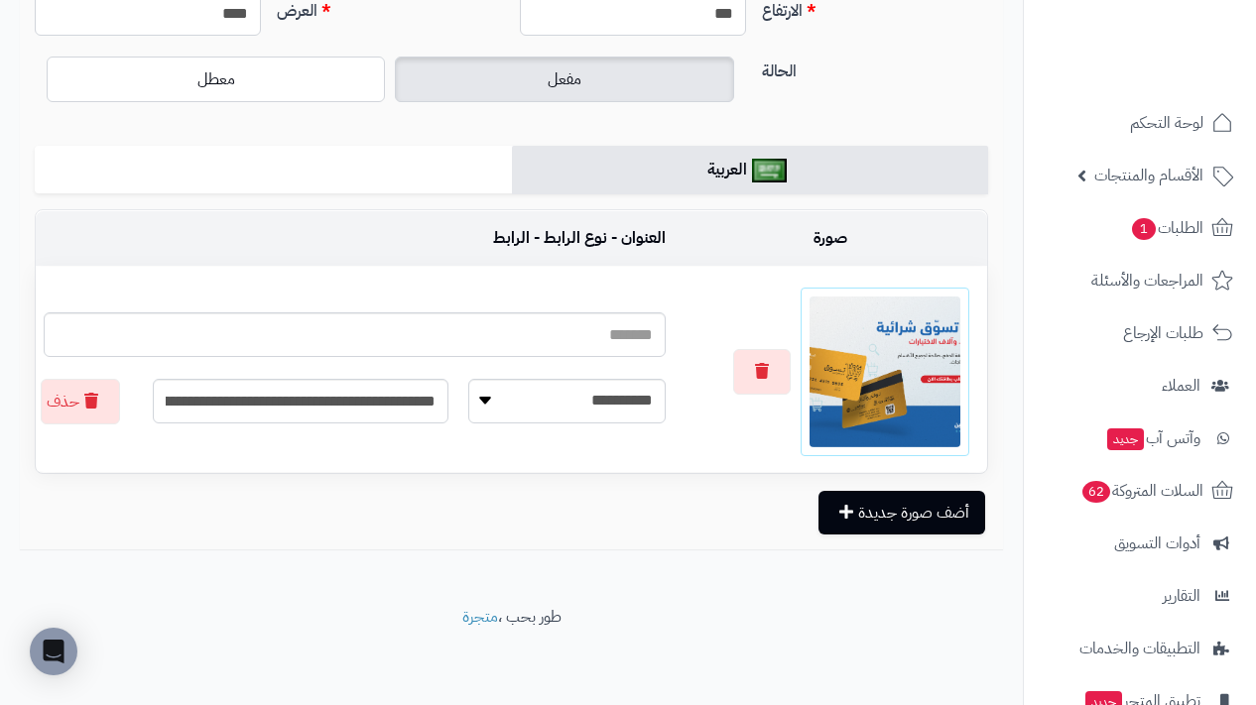
scroll to position [233, 0]
click at [951, 510] on button "أضف صورة جديدة" at bounding box center [902, 512] width 167 height 44
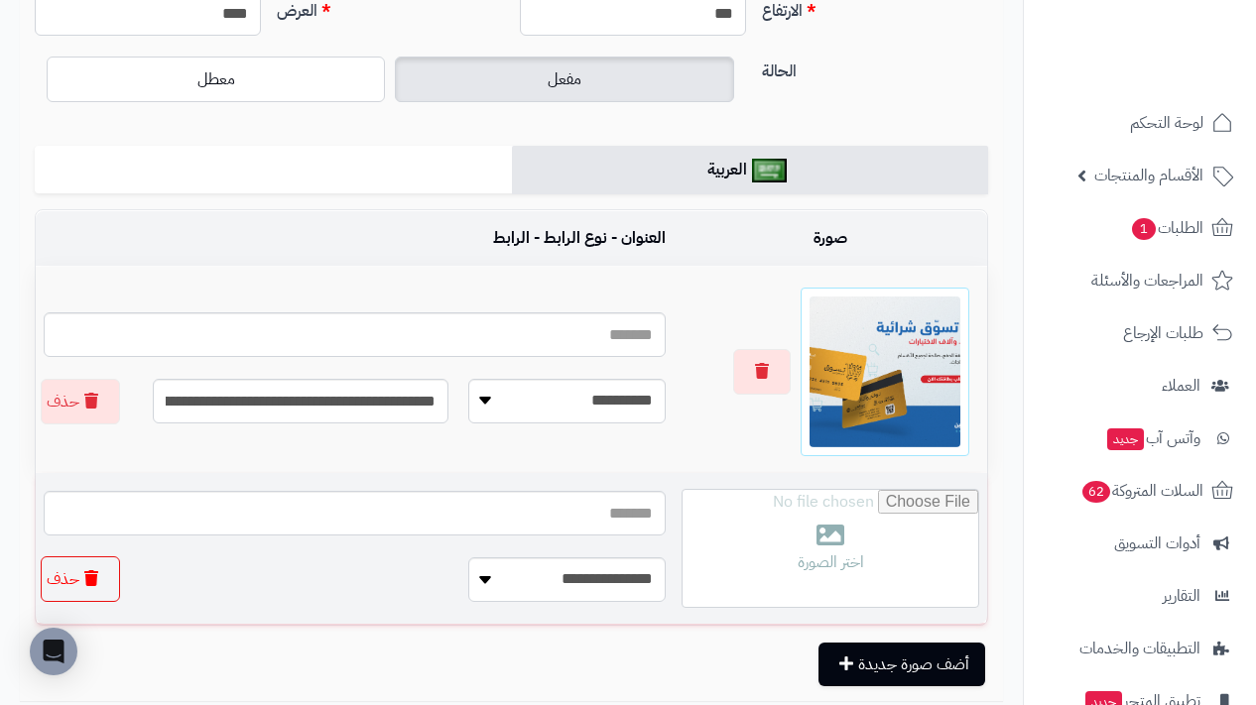
click at [61, 594] on button "حذف" at bounding box center [80, 580] width 79 height 46
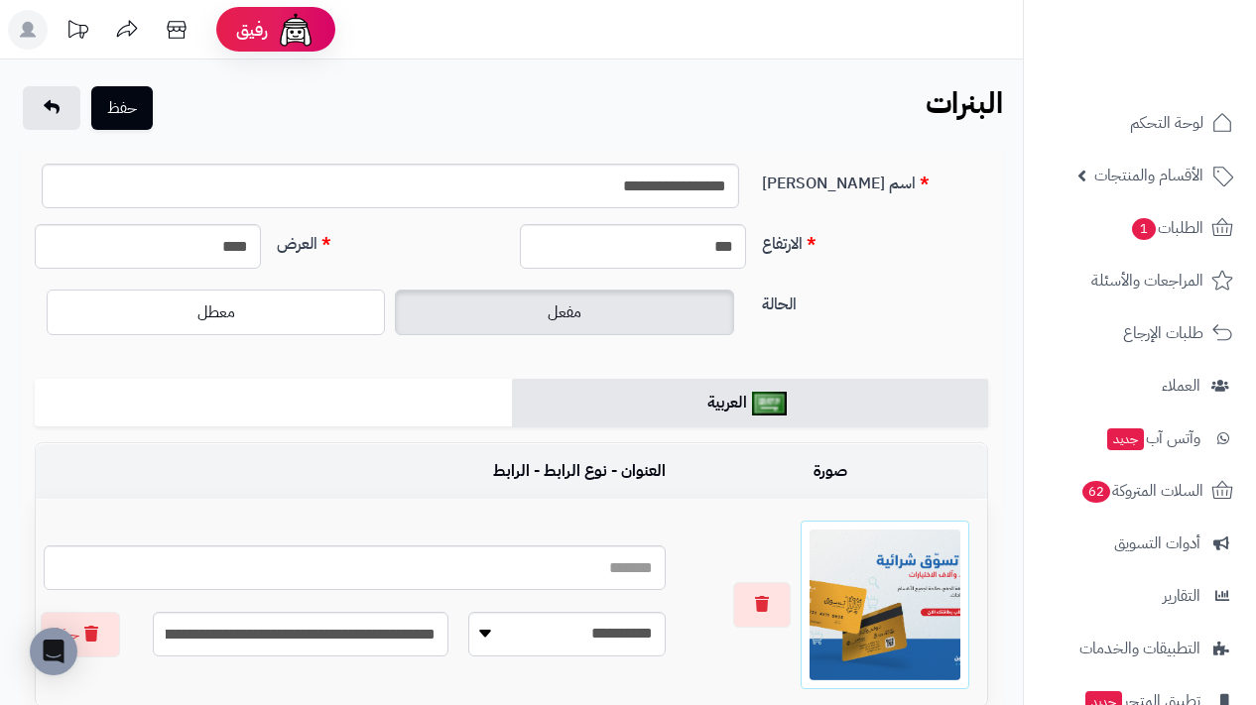
scroll to position [0, 0]
click at [128, 115] on button "حفظ" at bounding box center [122, 107] width 62 height 44
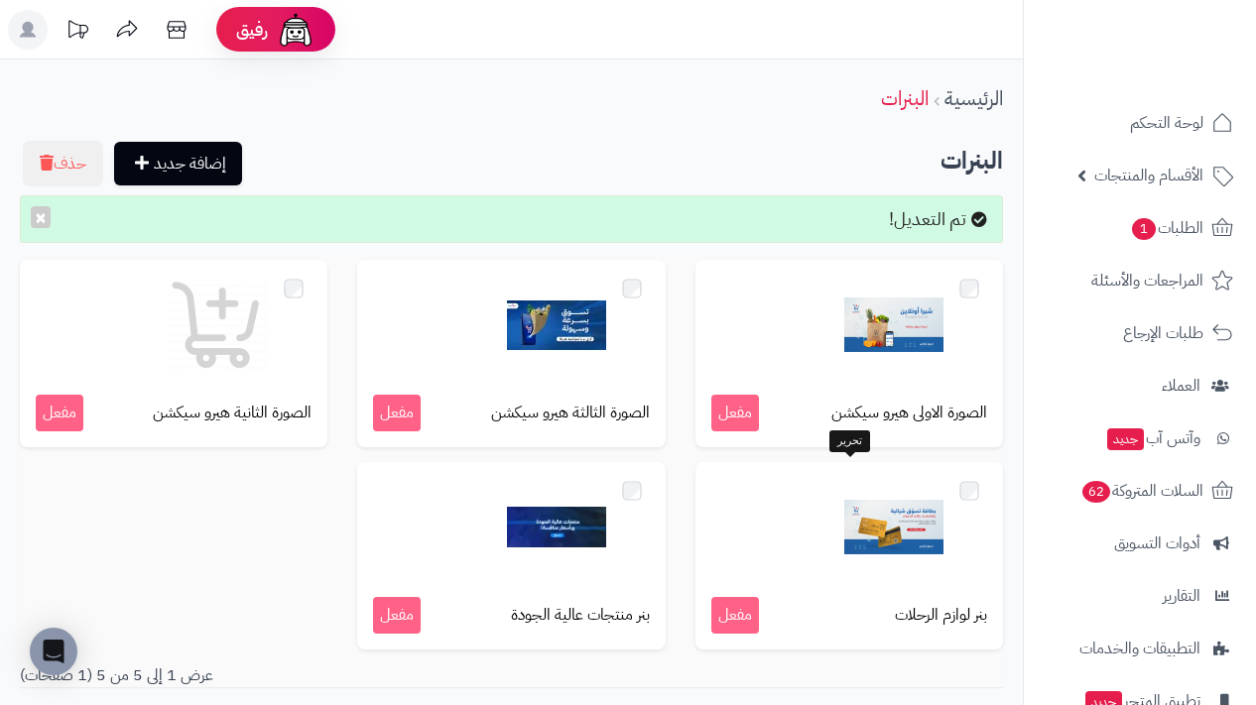
click at [959, 590] on div "بنر لوازم الرحلات مفعل" at bounding box center [849, 556] width 308 height 188
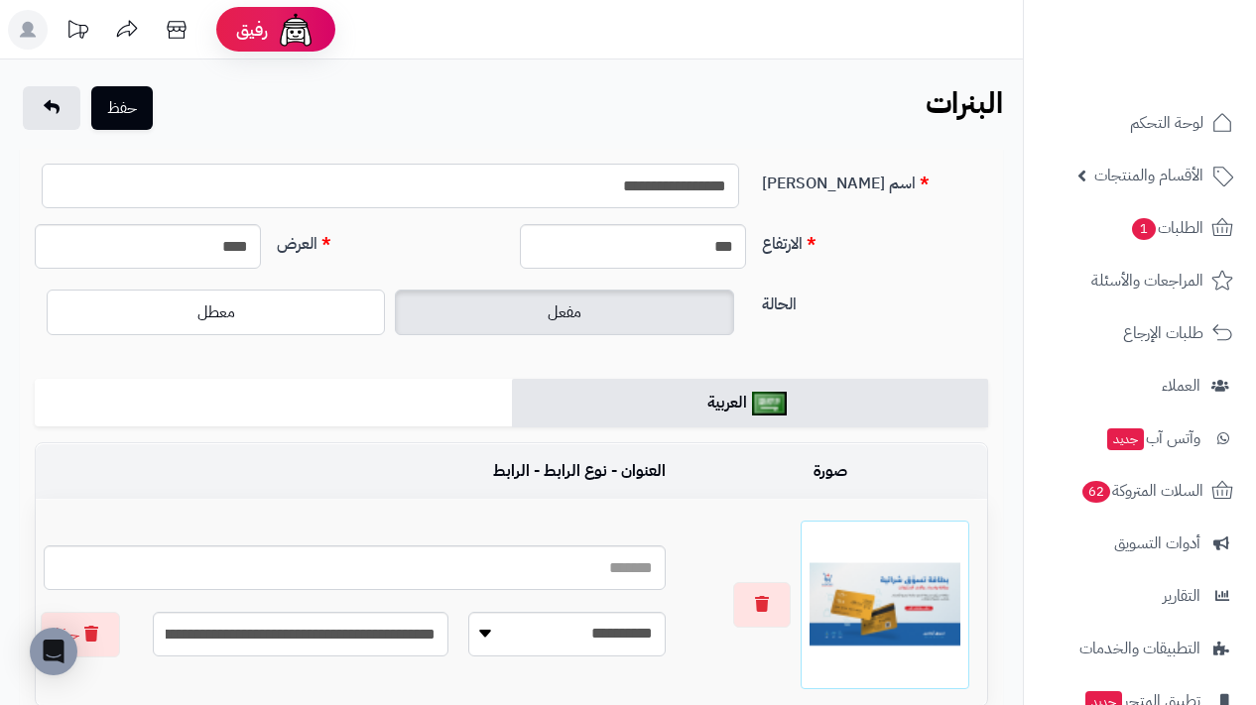
drag, startPoint x: 611, startPoint y: 183, endPoint x: 754, endPoint y: 195, distance: 143.4
click at [649, 184] on input "**********" at bounding box center [390, 186] width 697 height 45
type input "*"
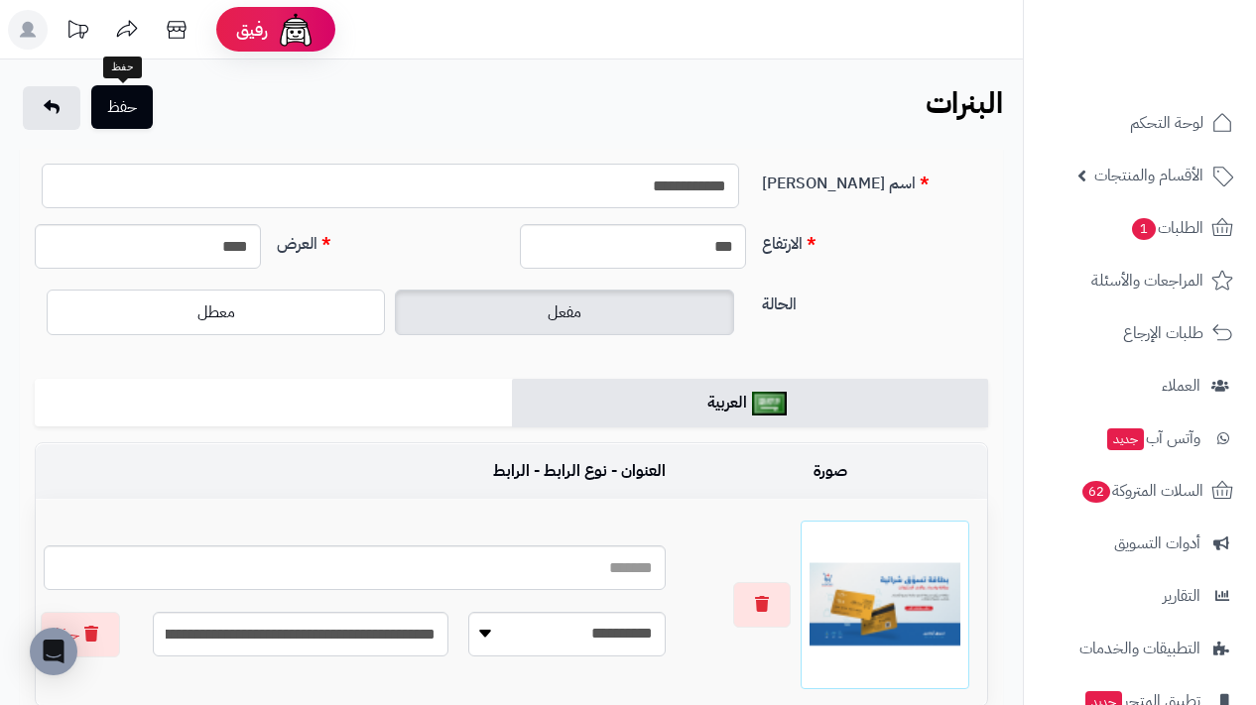
type input "**********"
click at [114, 127] on button "حفظ" at bounding box center [122, 107] width 62 height 44
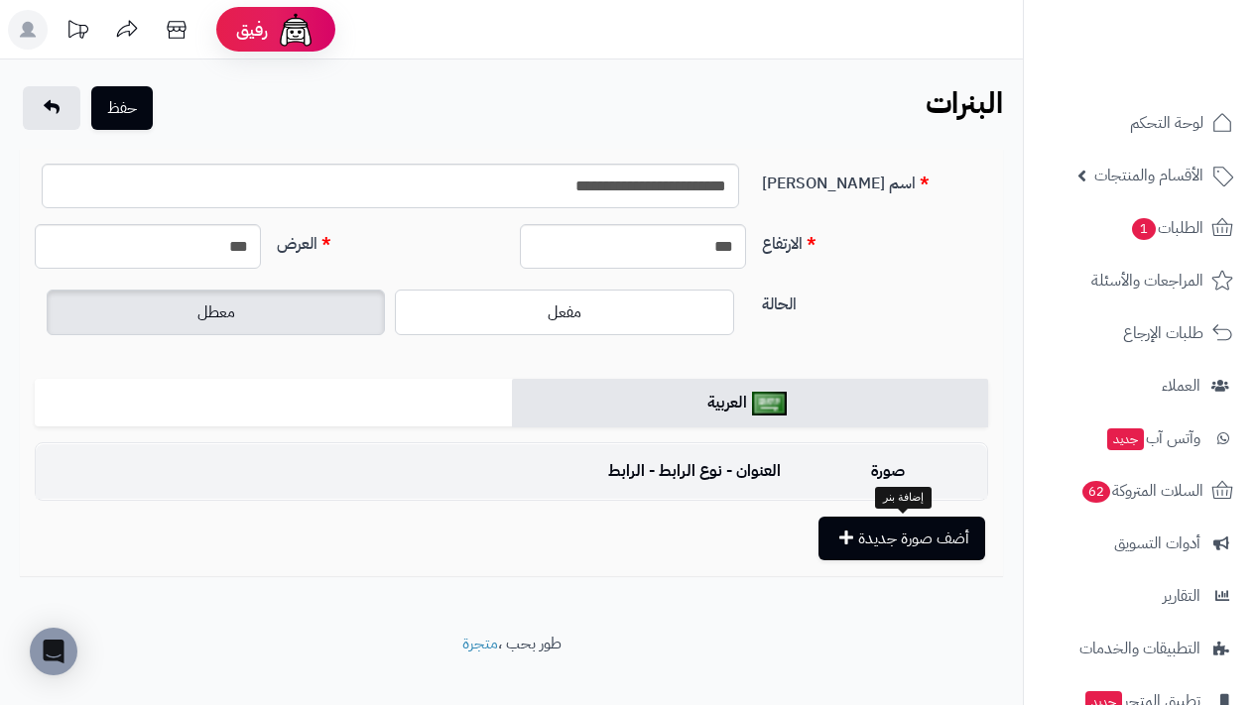
click at [833, 533] on button "أضف صورة جديدة" at bounding box center [902, 539] width 167 height 44
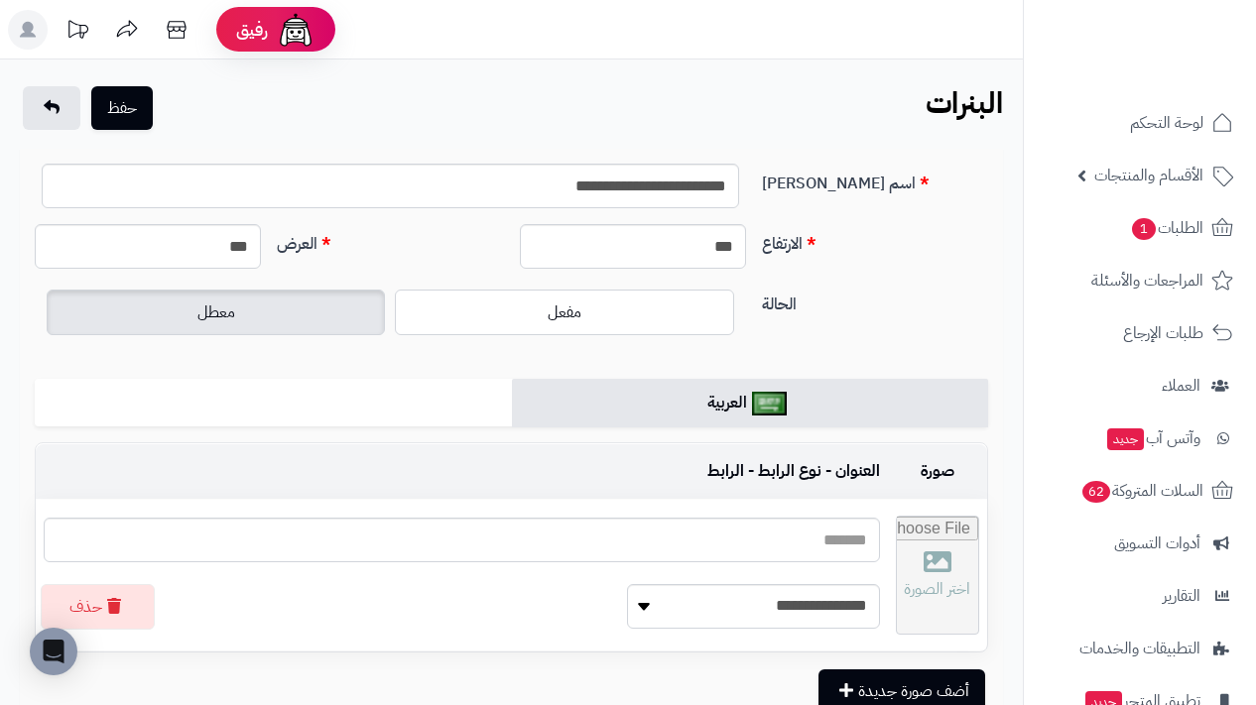
click at [927, 573] on input "file" at bounding box center [937, 575] width 81 height 117
type input "**********"
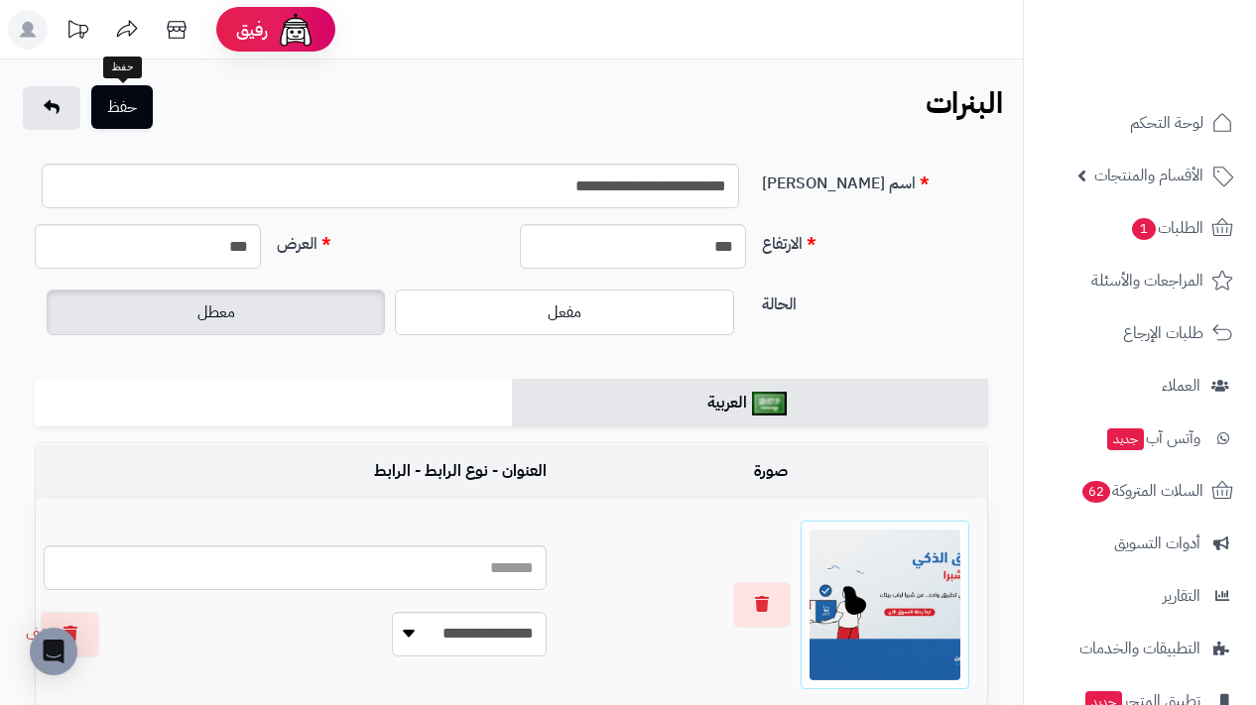
click at [132, 119] on button "حفظ" at bounding box center [122, 107] width 62 height 44
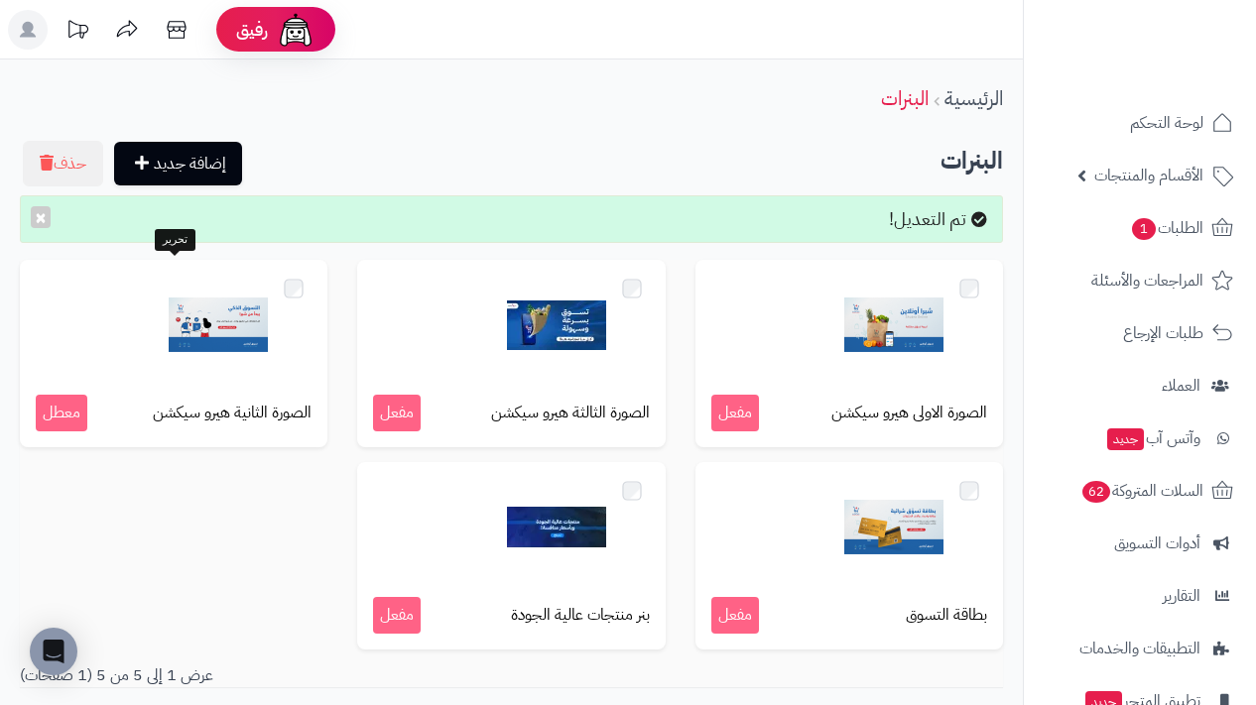
click at [82, 406] on span "معطل" at bounding box center [62, 413] width 52 height 37
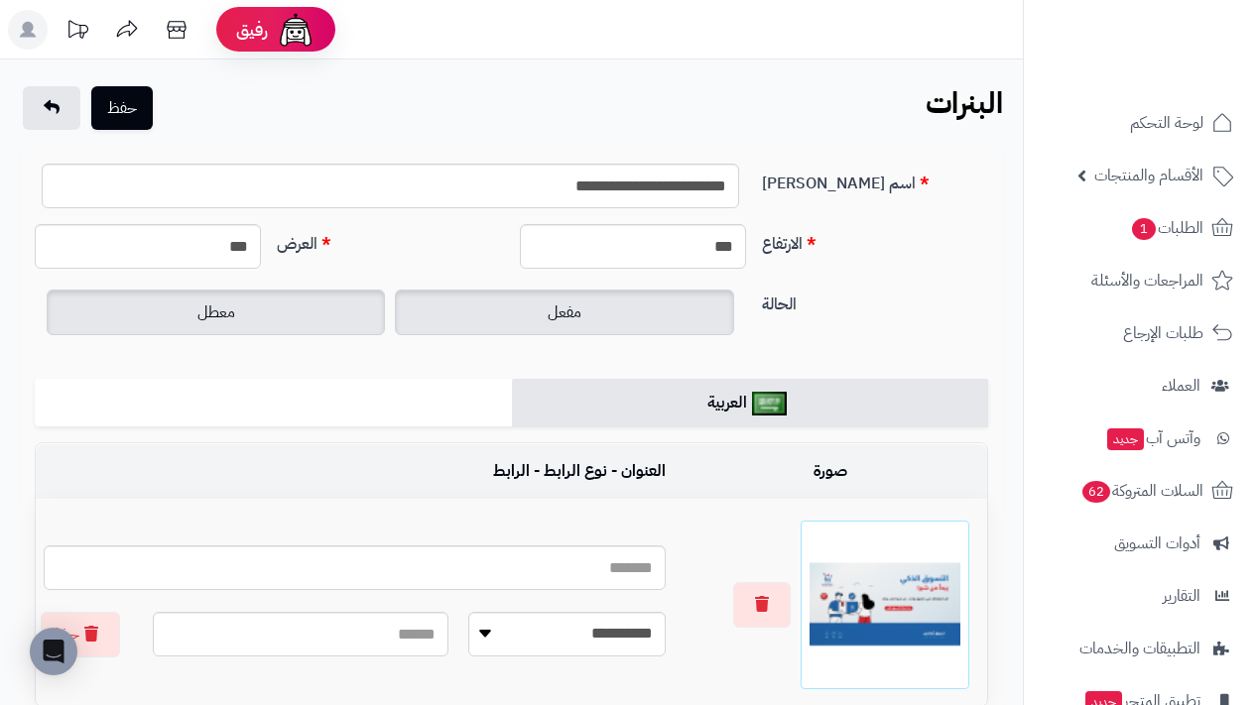
click at [610, 316] on label "مفعل" at bounding box center [564, 313] width 338 height 46
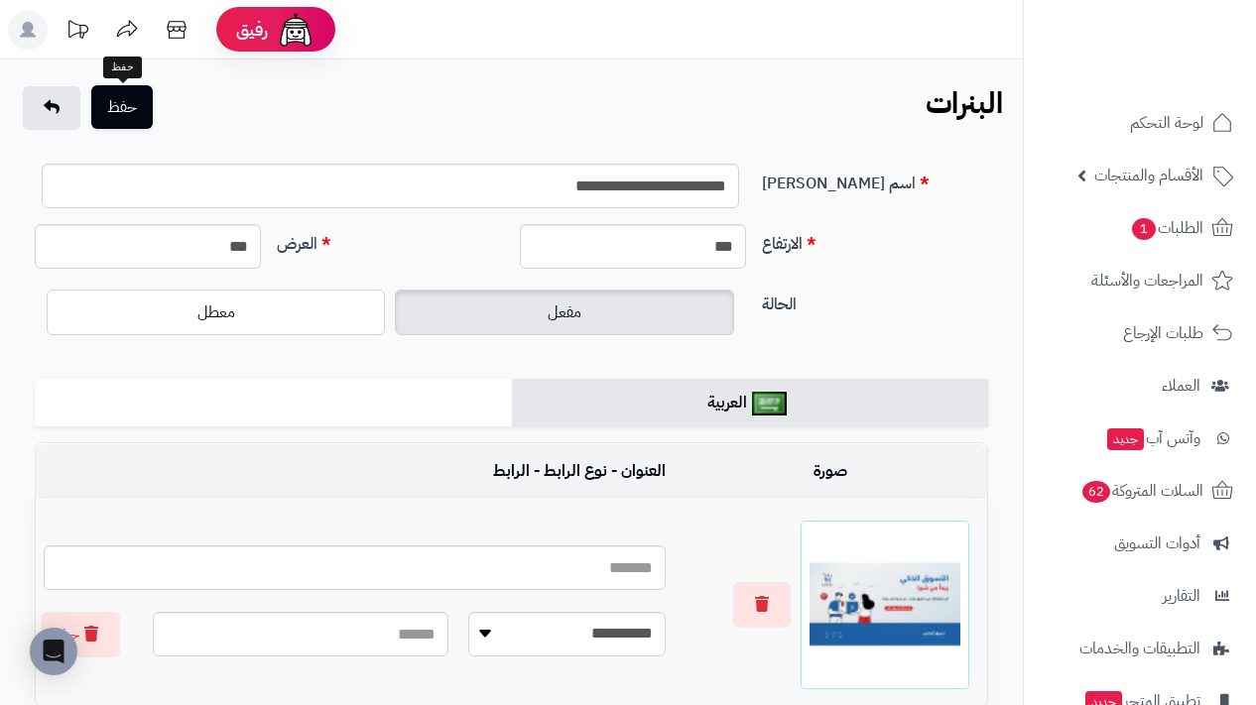
click at [146, 109] on button "حفظ" at bounding box center [122, 107] width 62 height 44
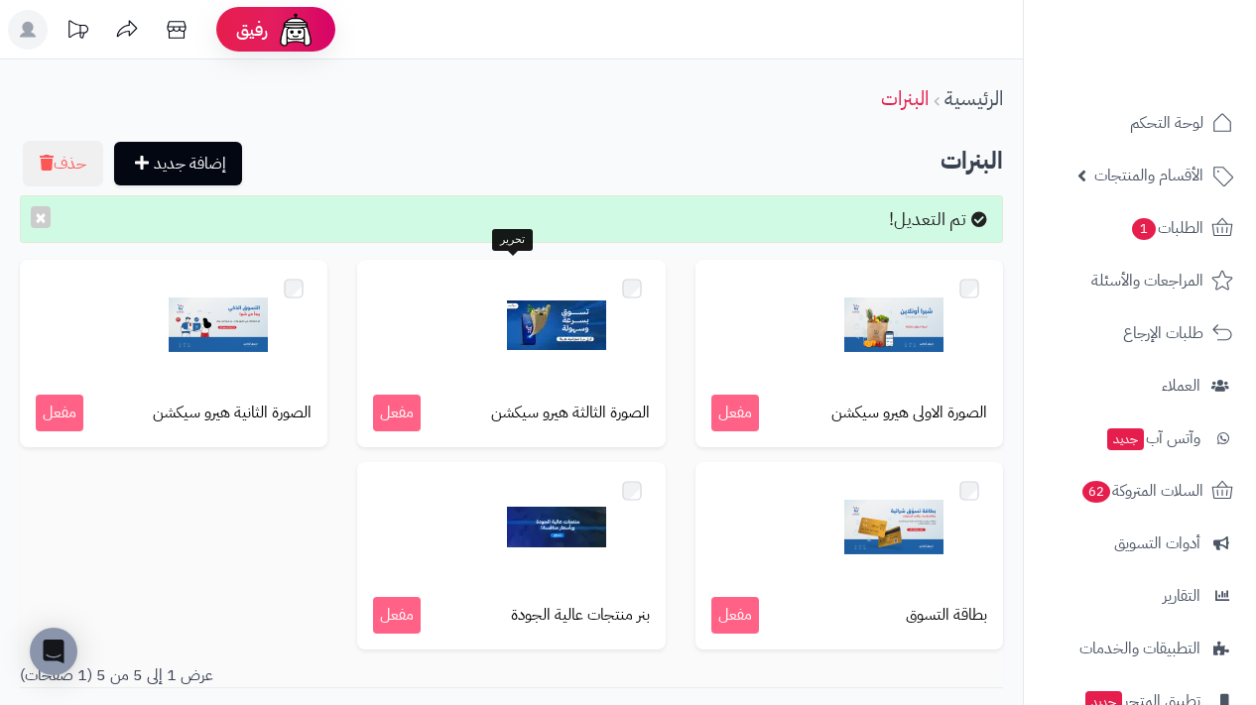
click at [533, 345] on img at bounding box center [556, 325] width 99 height 99
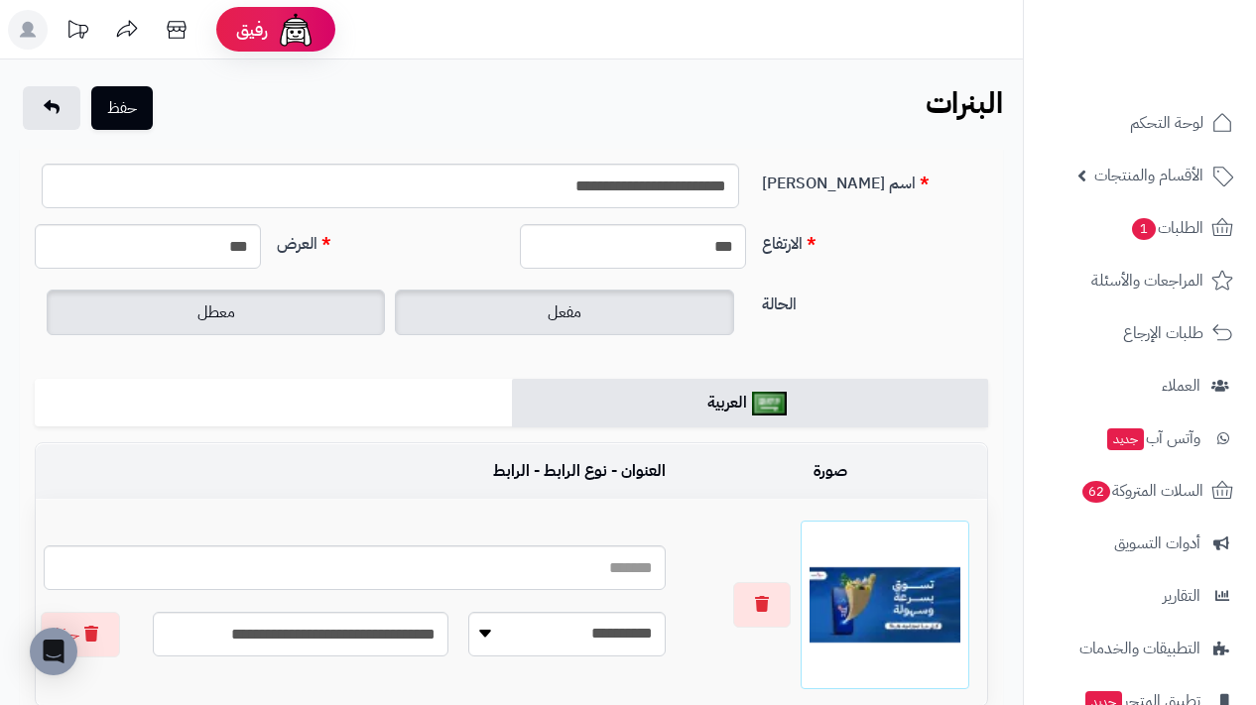
click at [318, 302] on label "معطل" at bounding box center [216, 313] width 338 height 46
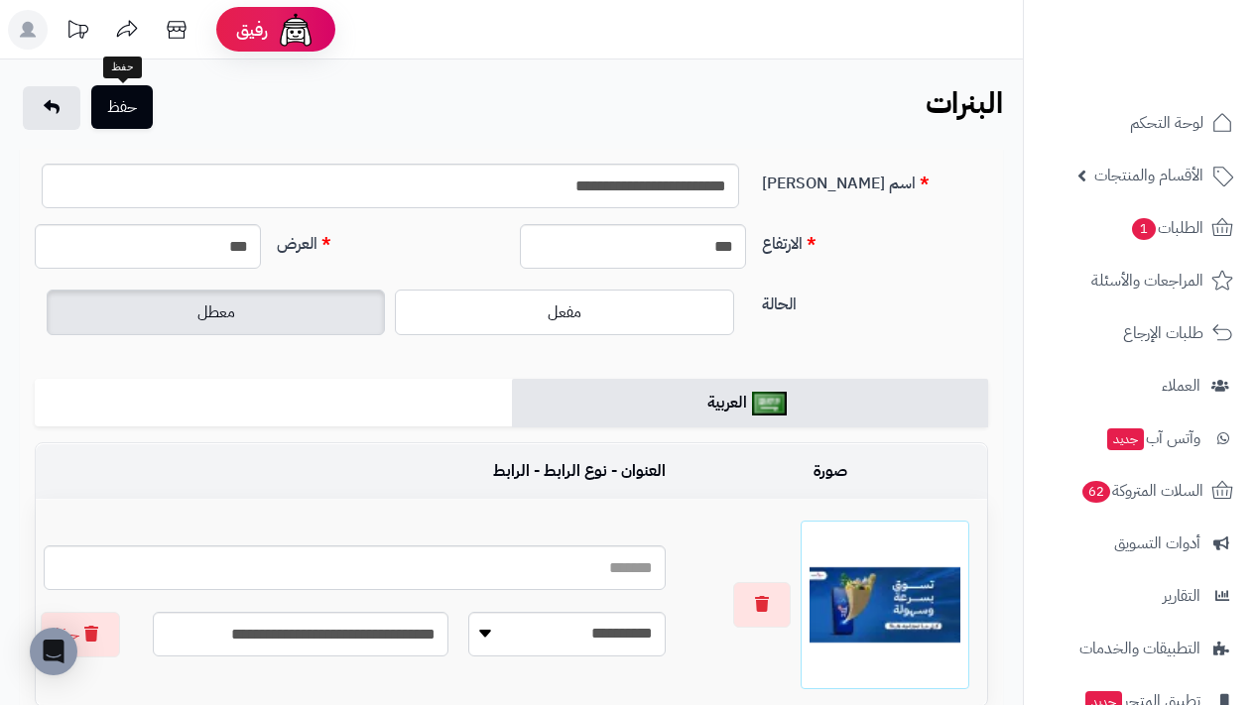
click at [128, 110] on button "حفظ" at bounding box center [122, 107] width 62 height 44
